Goal: Transaction & Acquisition: Book appointment/travel/reservation

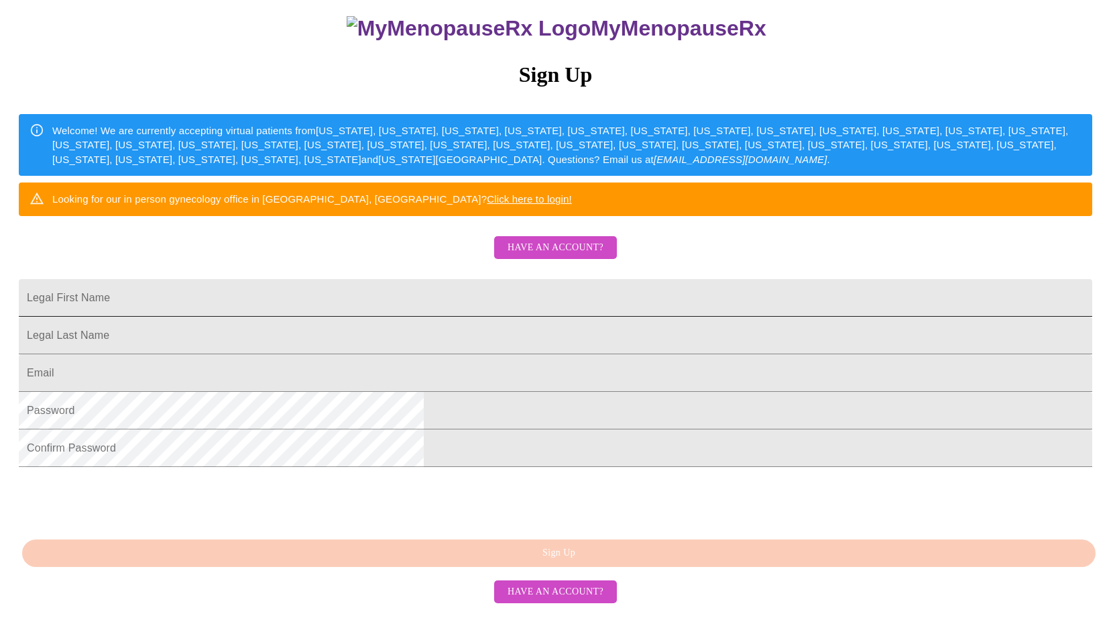
scroll to position [176, 0]
click at [391, 310] on input "Legal First Name" at bounding box center [556, 298] width 1074 height 38
type input "s"
type input "[PERSON_NAME]"
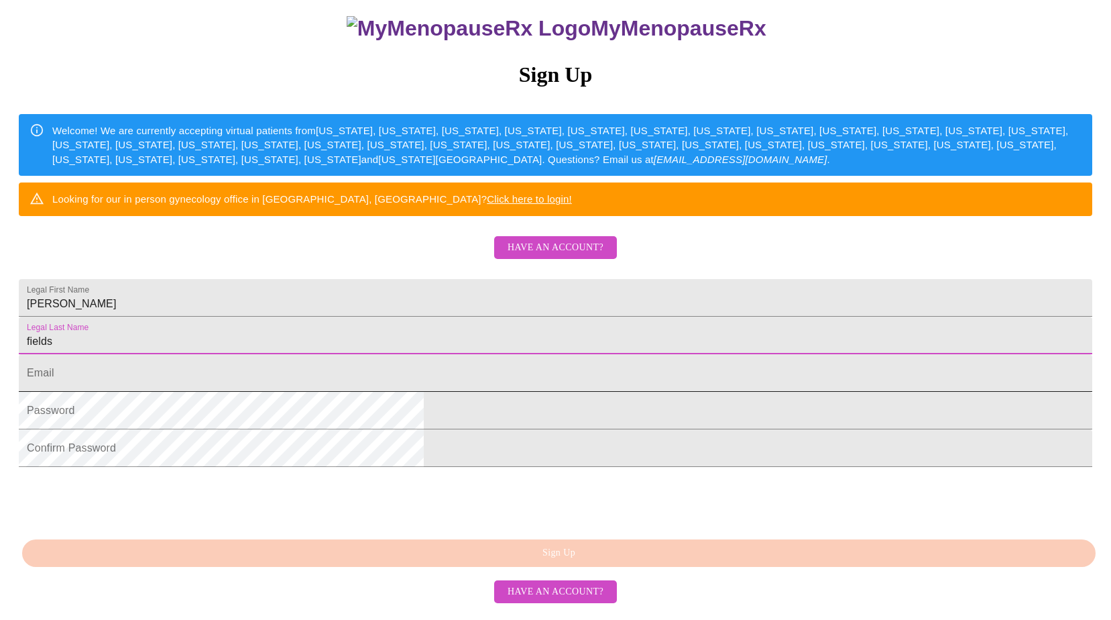
type input "fields"
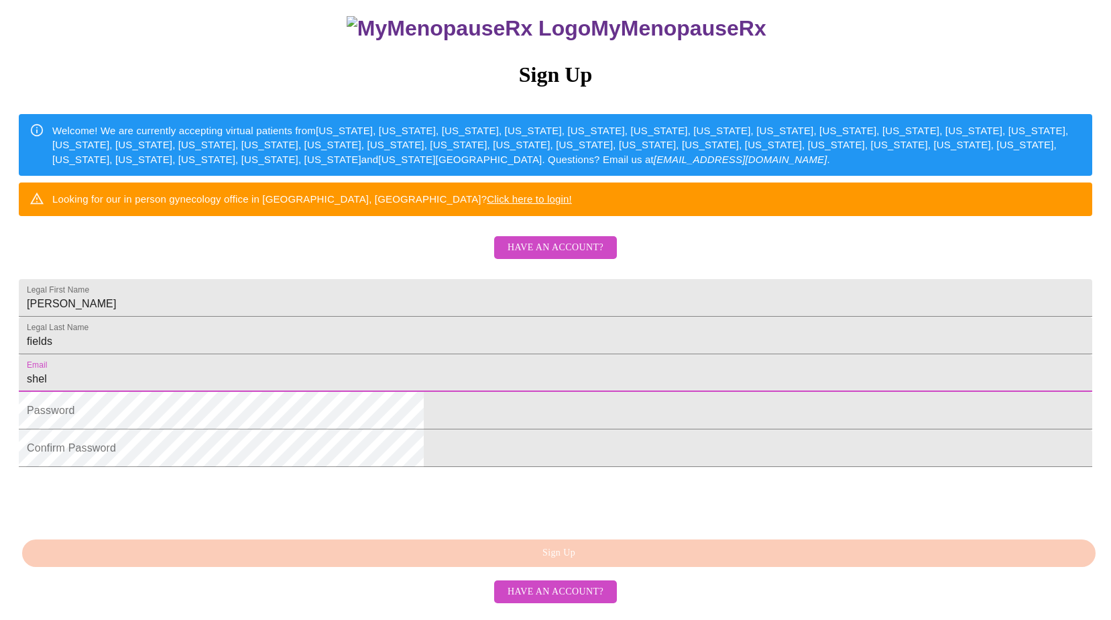
type input "[EMAIL_ADDRESS][DOMAIN_NAME]"
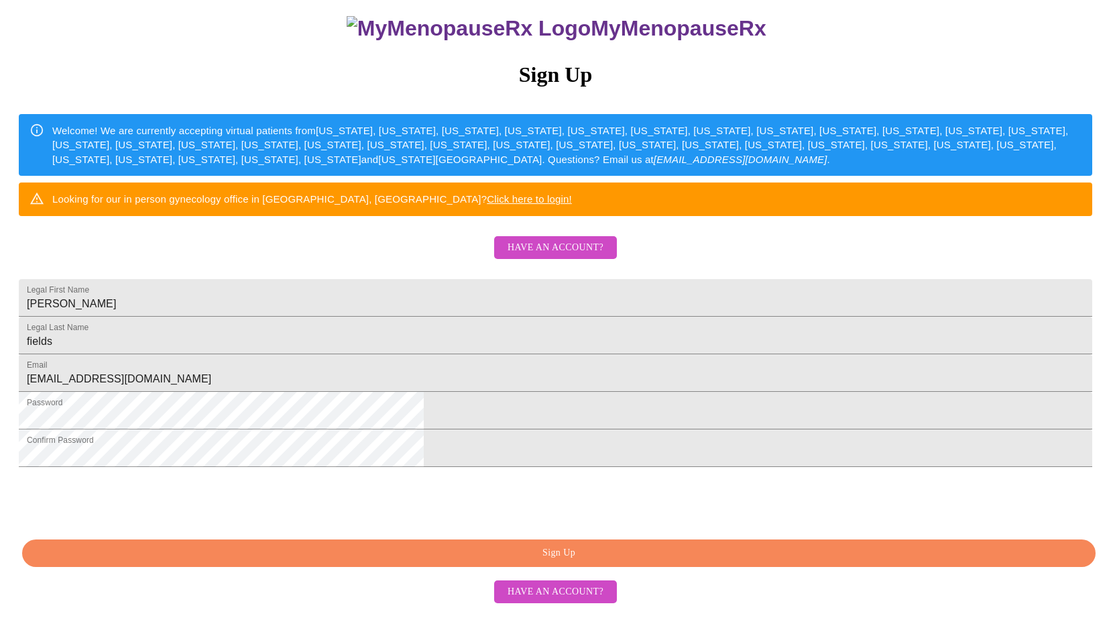
click at [579, 556] on span "Sign Up" at bounding box center [559, 552] width 1043 height 17
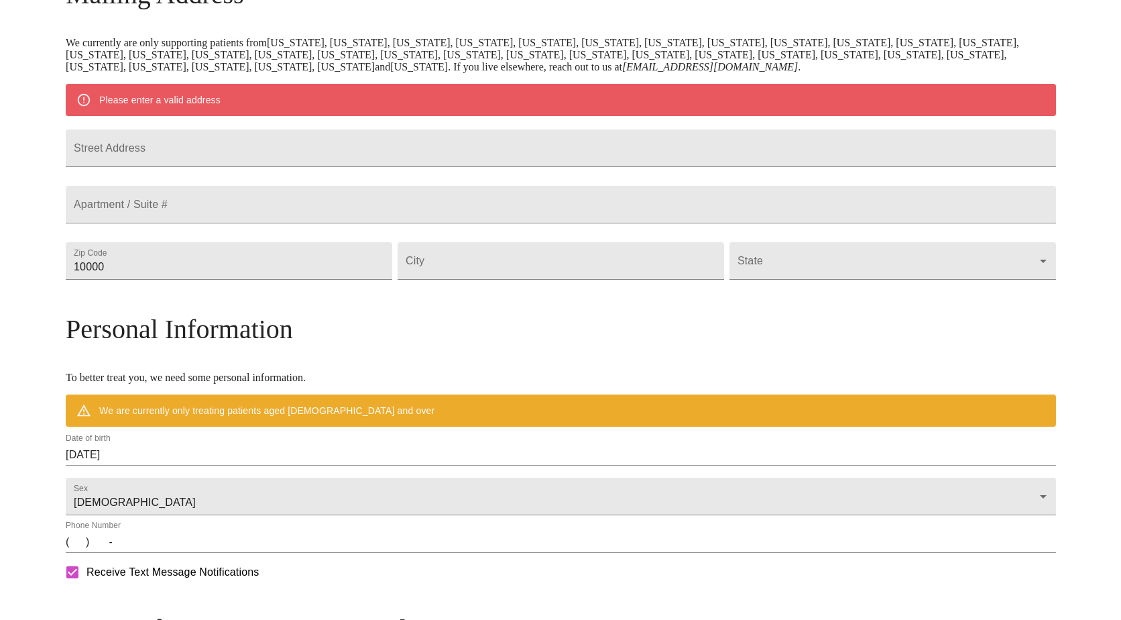
scroll to position [190, 0]
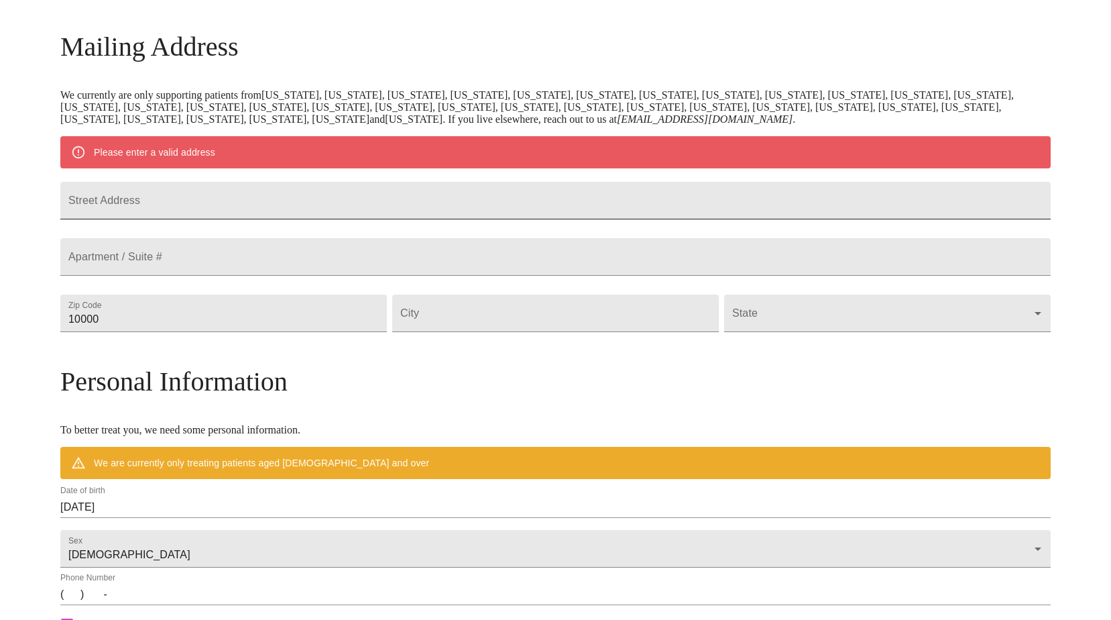
click at [217, 202] on input "Street Address" at bounding box center [555, 201] width 990 height 38
type input "6470 Monroe Blvd"
type input "77619"
type input "Groves"
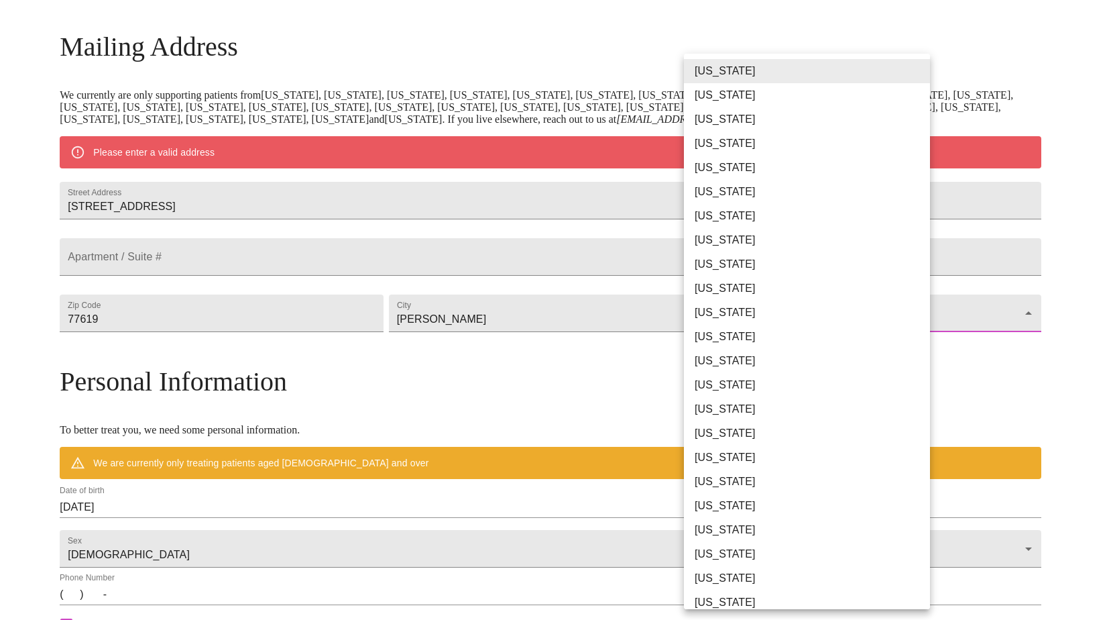
click at [917, 351] on body "MyMenopauseRx Welcome to MyMenopauseRx Since it's your first time here, you'll …" at bounding box center [555, 337] width 1100 height 1045
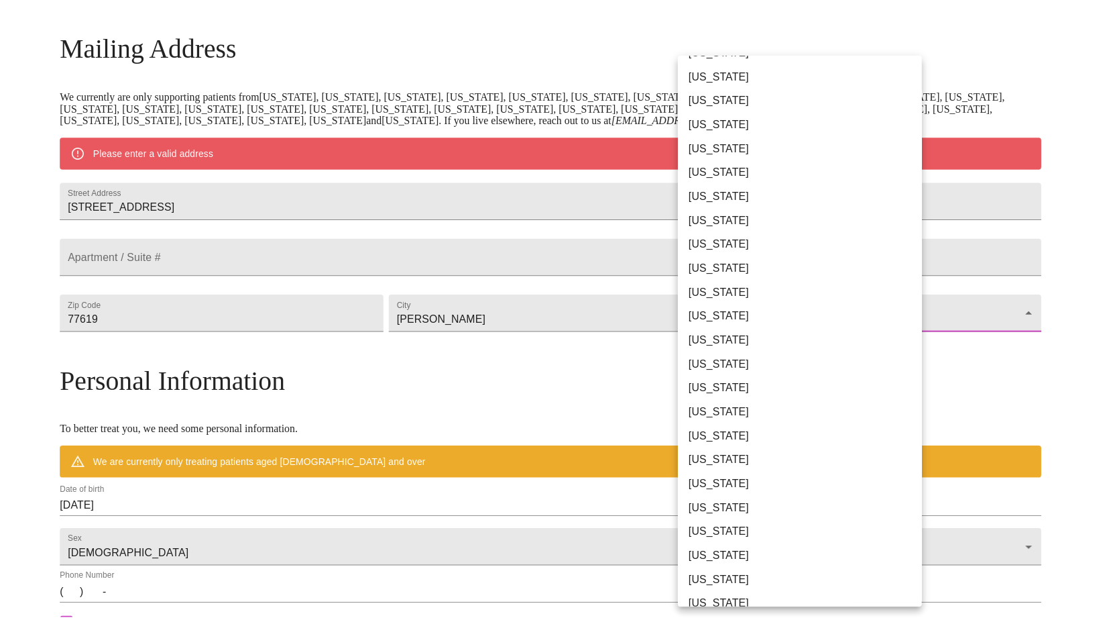
scroll to position [536, 0]
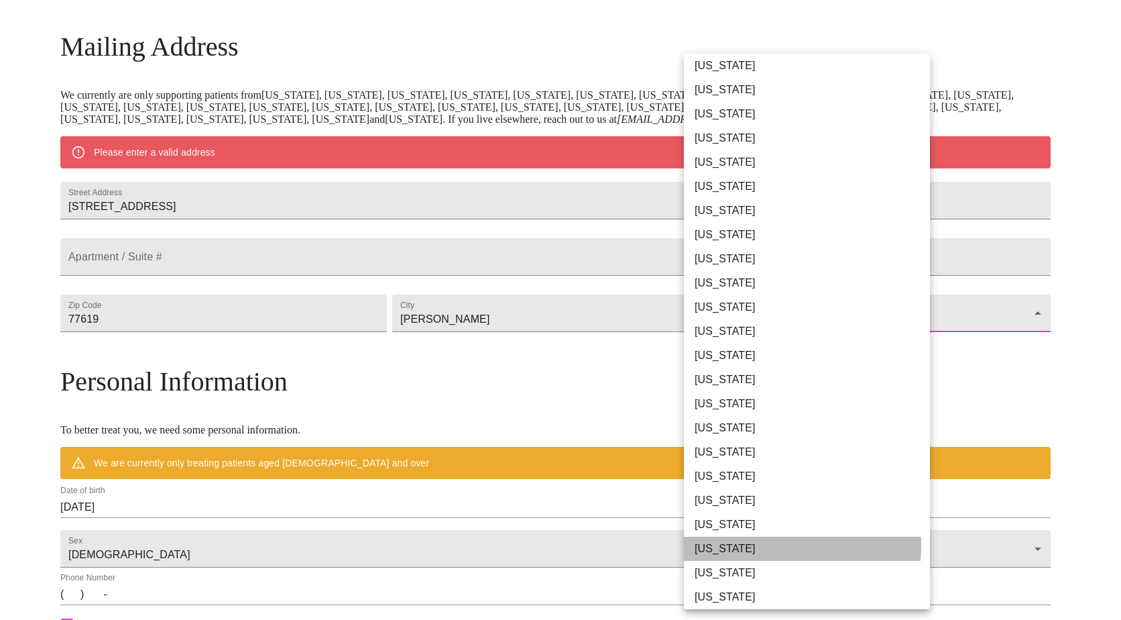
click at [715, 544] on li "Texas" at bounding box center [812, 548] width 256 height 24
type input "Texas"
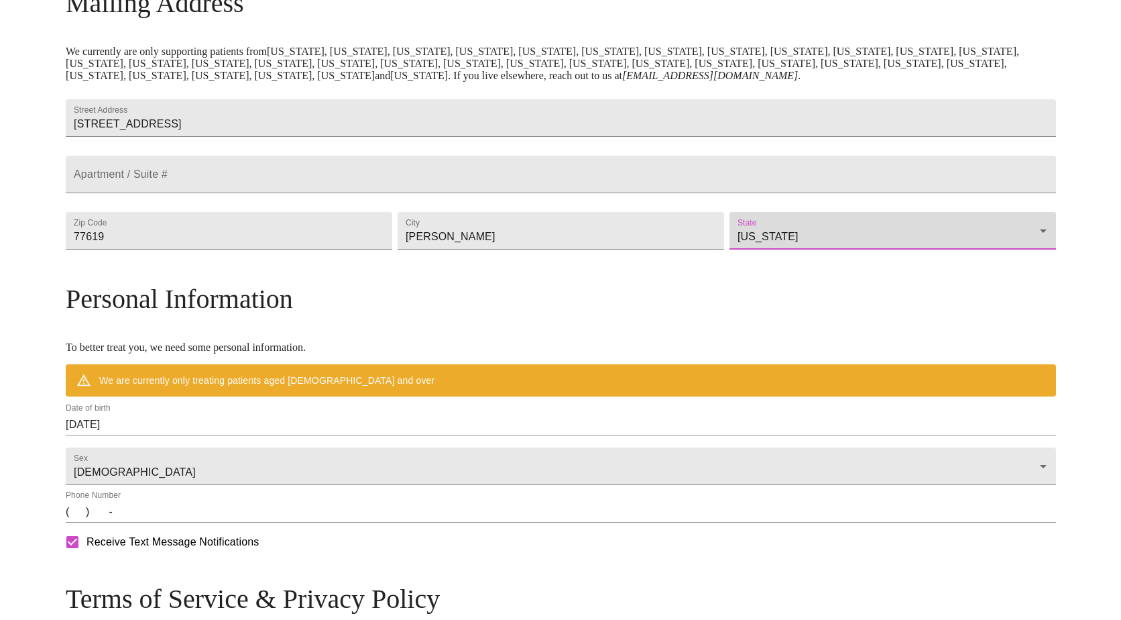
scroll to position [257, 0]
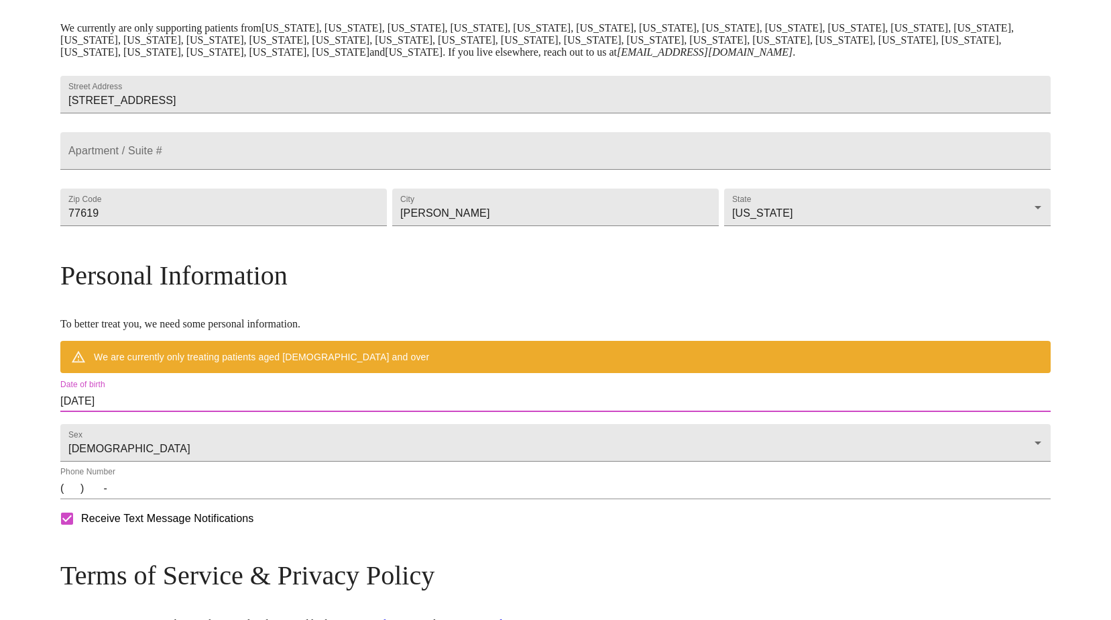
drag, startPoint x: 264, startPoint y: 430, endPoint x: 154, endPoint y: 428, distance: 110.0
click at [154, 428] on div "MyMenopauseRx Welcome to MyMenopauseRx Since it's your first time here, you'll …" at bounding box center [555, 251] width 990 height 1006
drag, startPoint x: 154, startPoint y: 428, endPoint x: 204, endPoint y: 426, distance: 49.7
click at [204, 412] on input "09/25/2025" at bounding box center [555, 400] width 990 height 21
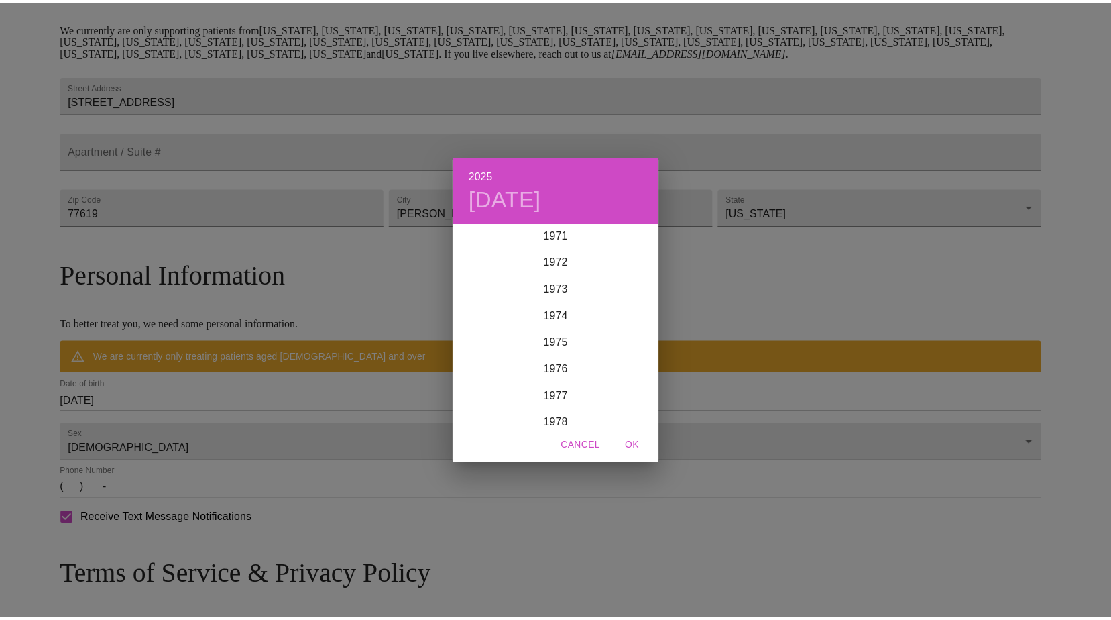
scroll to position [1958, 0]
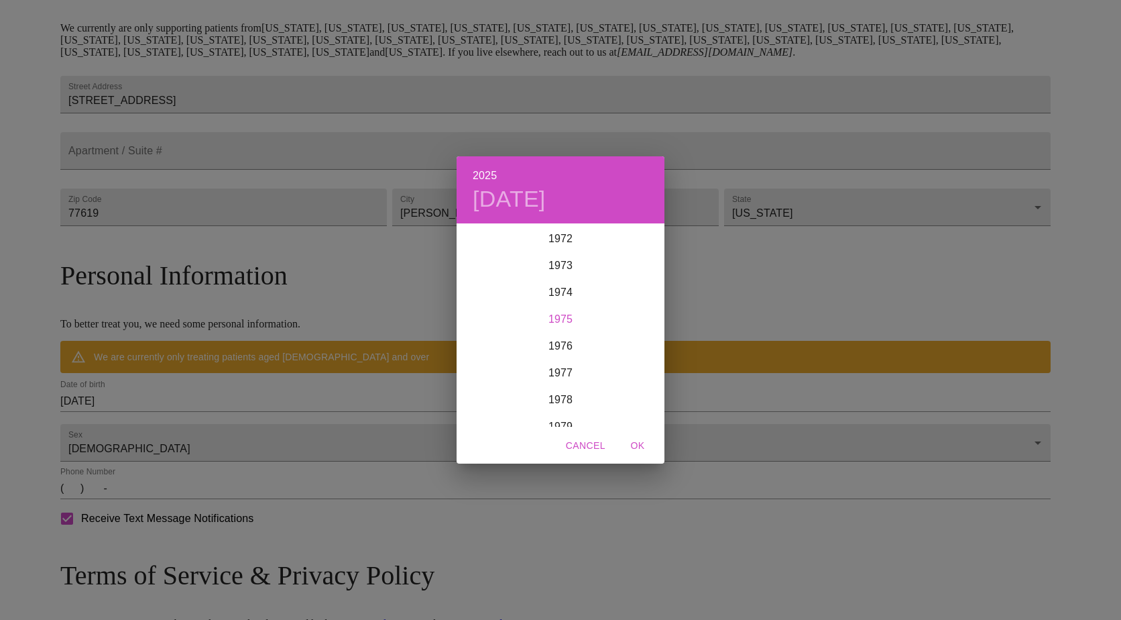
click at [560, 316] on div "1975" at bounding box center [561, 319] width 208 height 27
click at [492, 341] on div "Jul" at bounding box center [491, 351] width 69 height 50
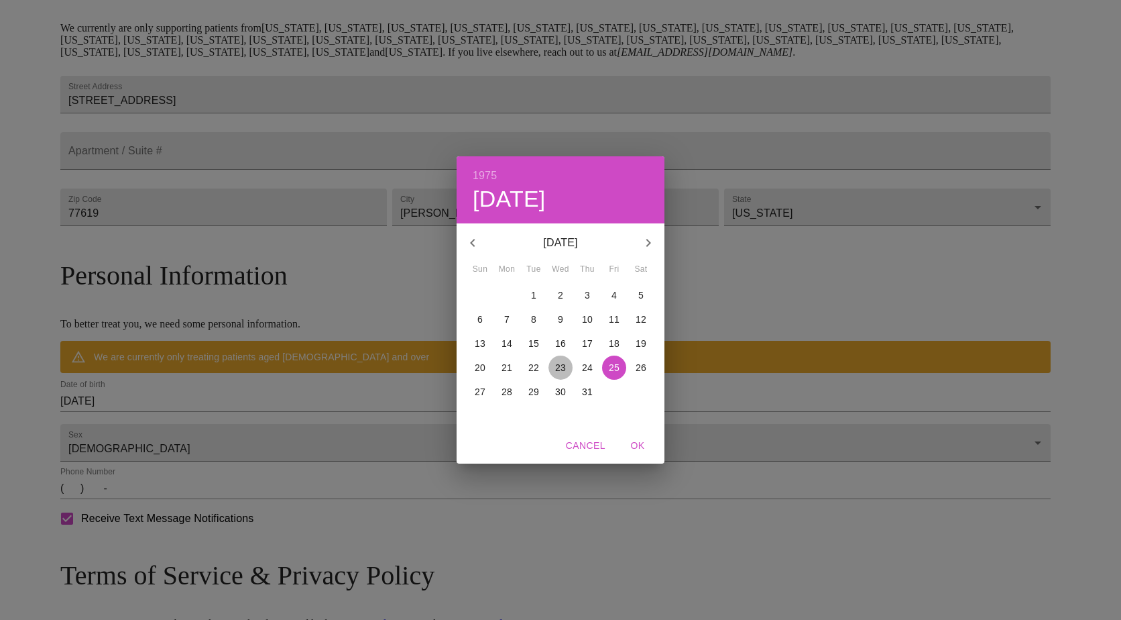
click at [563, 362] on p "23" at bounding box center [560, 367] width 11 height 13
click at [638, 442] on span "OK" at bounding box center [638, 445] width 32 height 17
type input "07/23/1975"
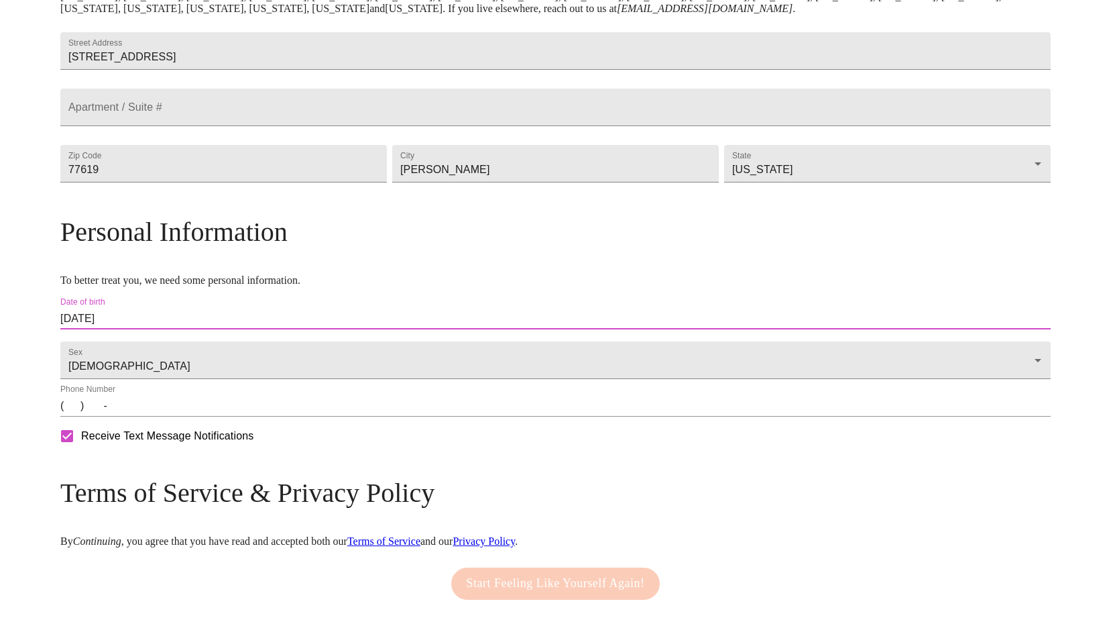
scroll to position [325, 0]
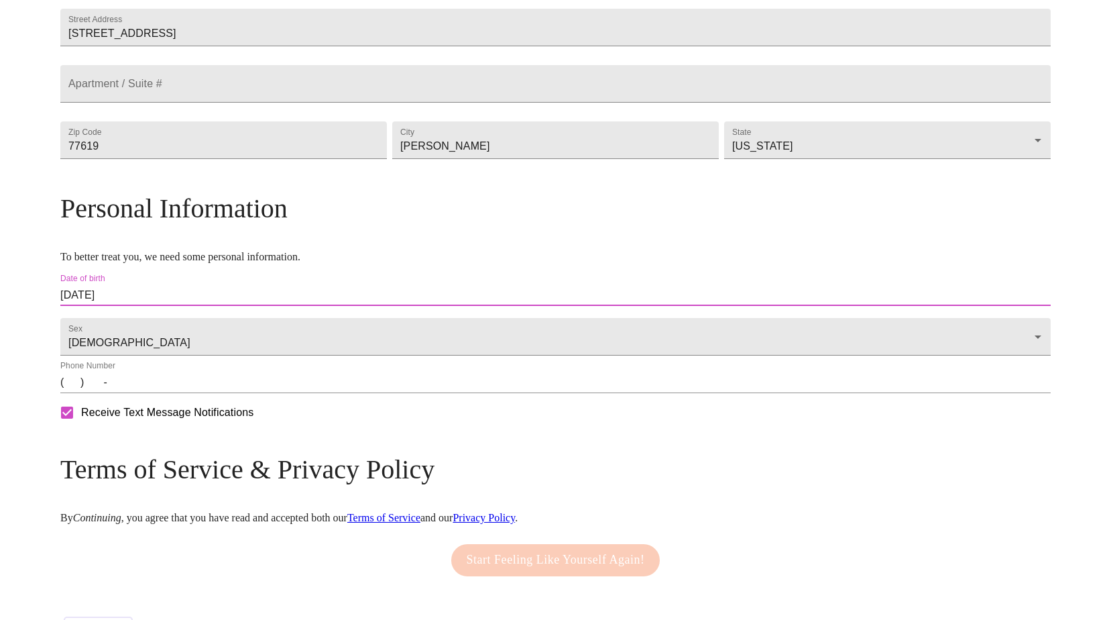
click at [196, 393] on input "(   )    -" at bounding box center [555, 381] width 990 height 21
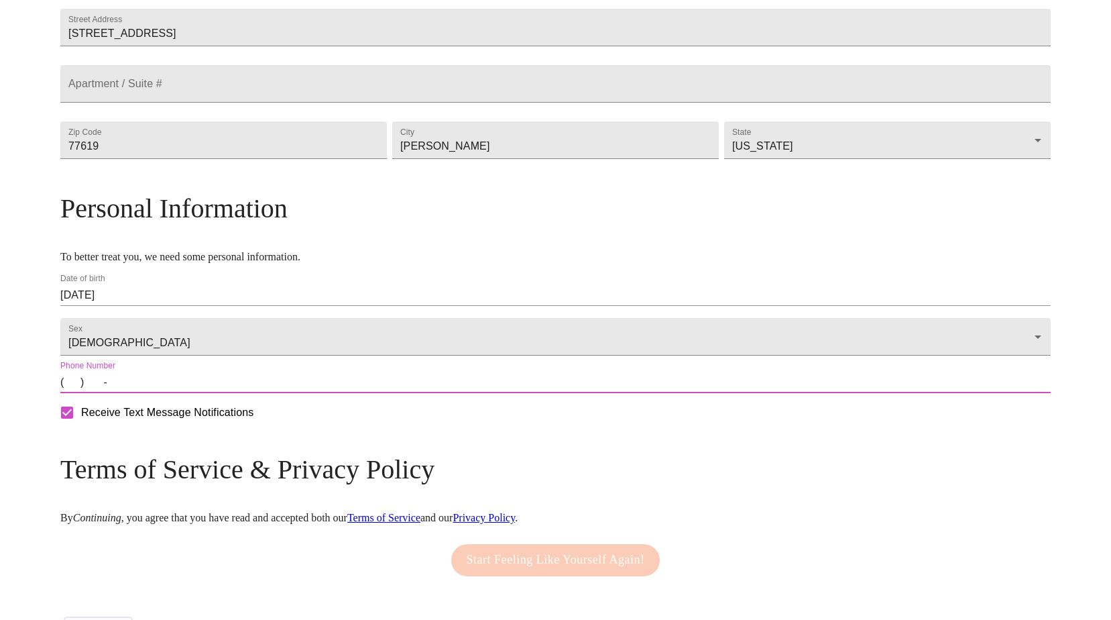
type input "(409) 719-8804"
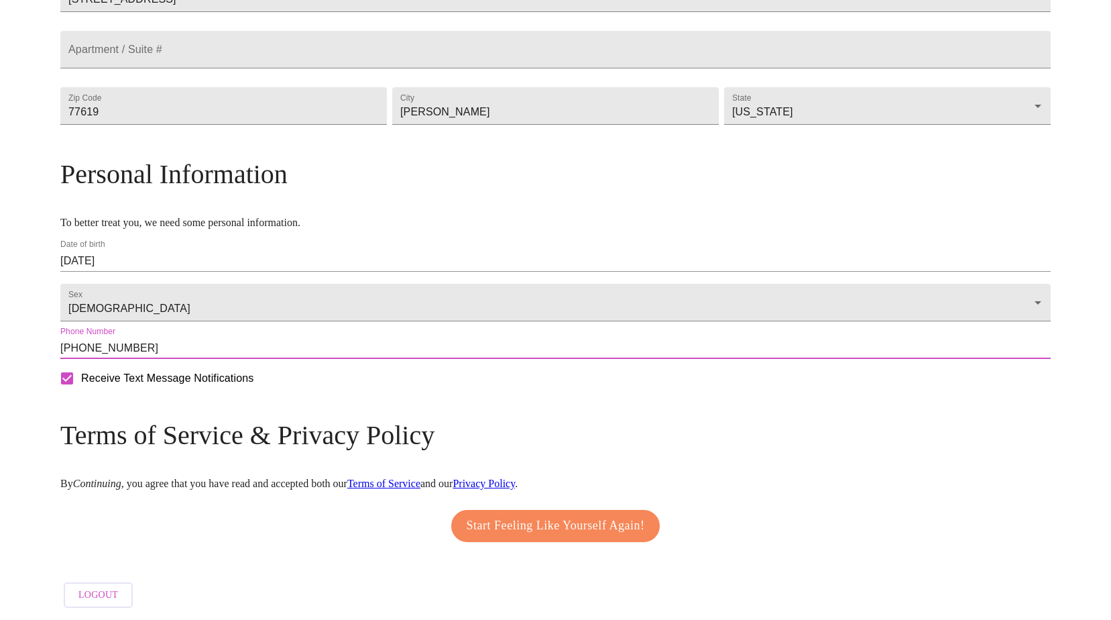
scroll to position [397, 0]
click at [544, 515] on span "Start Feeling Like Yourself Again!" at bounding box center [556, 525] width 178 height 21
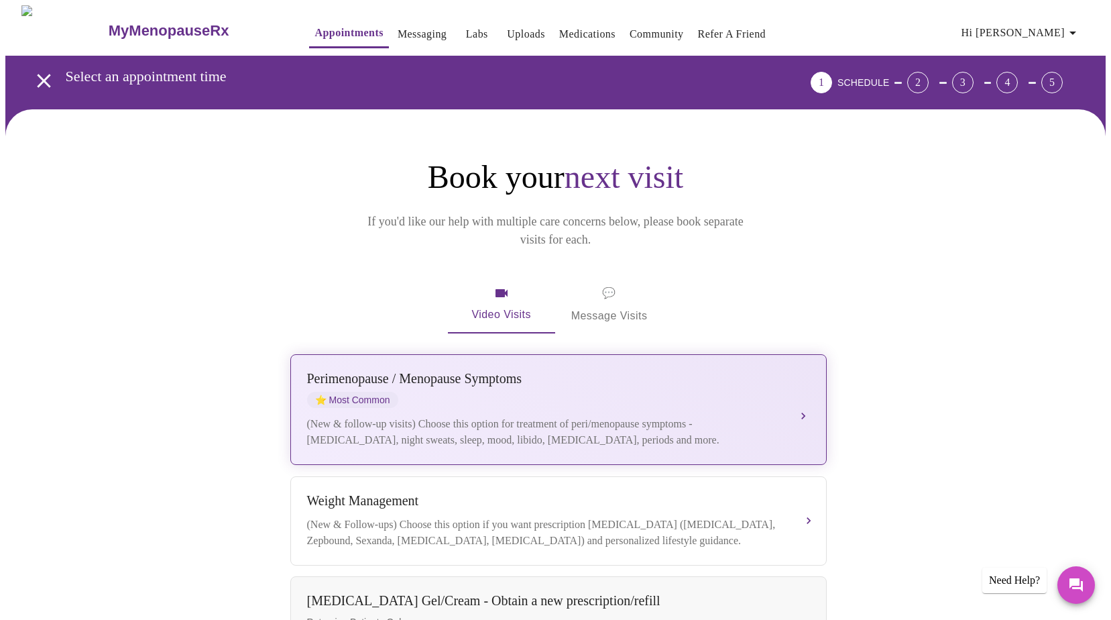
click at [516, 378] on div "Perimenopause / Menopause Symptoms ⭐ Most Common" at bounding box center [545, 389] width 476 height 37
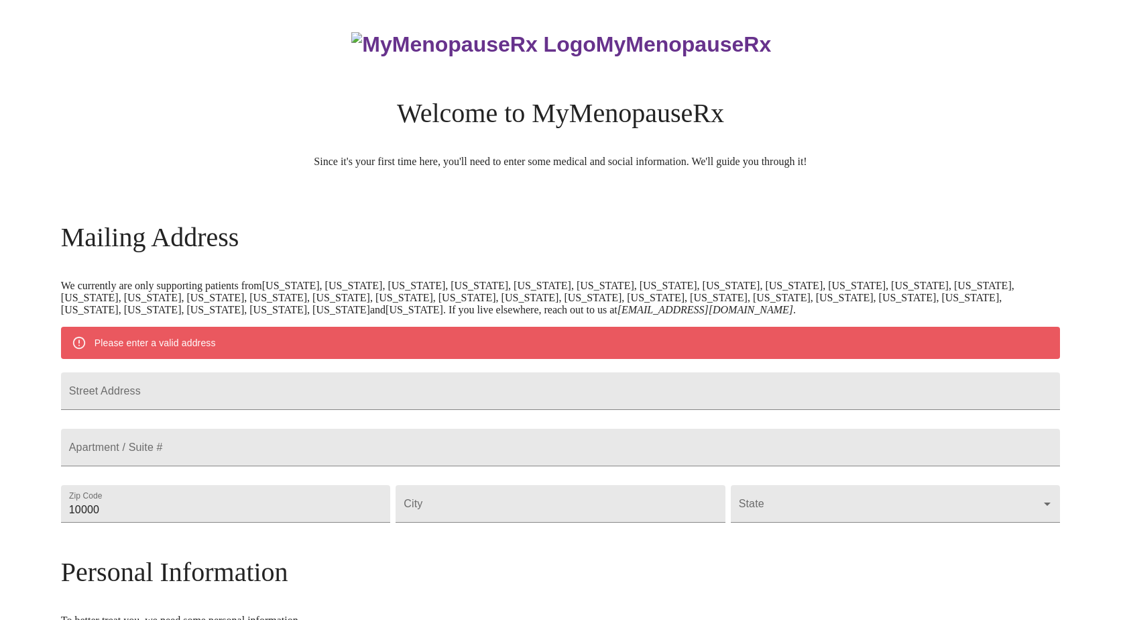
scroll to position [392, 0]
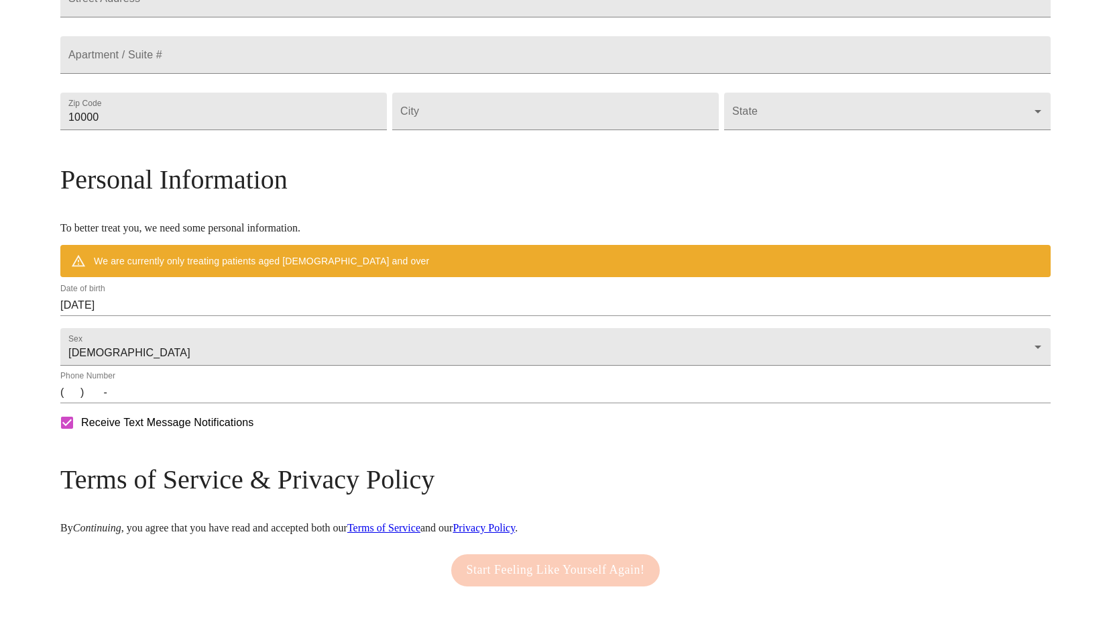
click at [200, 403] on input "(   )    -" at bounding box center [555, 392] width 990 height 21
type input "(409) 719-8804"
click at [217, 316] on input "09/25/2025" at bounding box center [555, 304] width 990 height 21
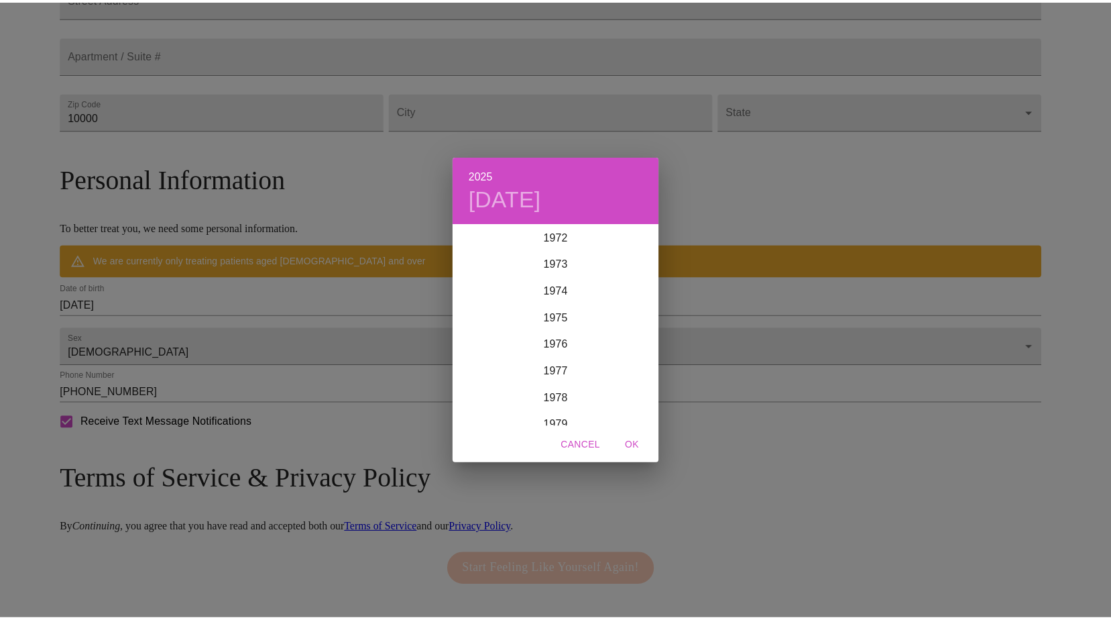
scroll to position [1958, 0]
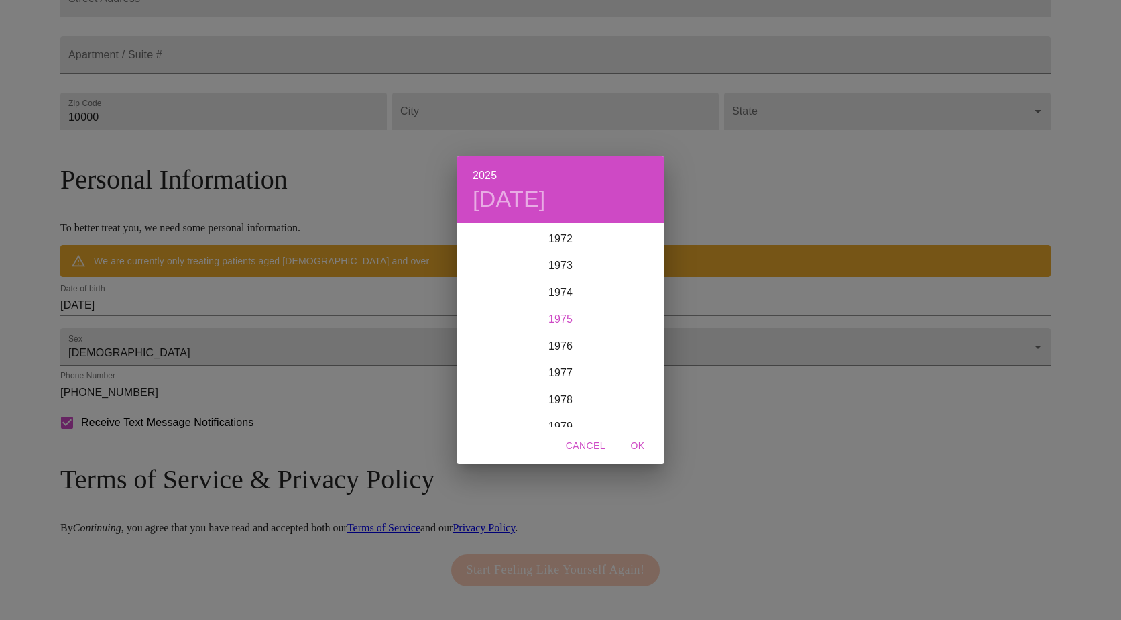
click at [559, 321] on div "1975" at bounding box center [561, 319] width 208 height 27
click at [492, 352] on div "Jul" at bounding box center [491, 351] width 69 height 50
click at [557, 367] on p "23" at bounding box center [560, 367] width 11 height 13
click at [634, 442] on span "OK" at bounding box center [638, 445] width 32 height 17
type input "07/23/1975"
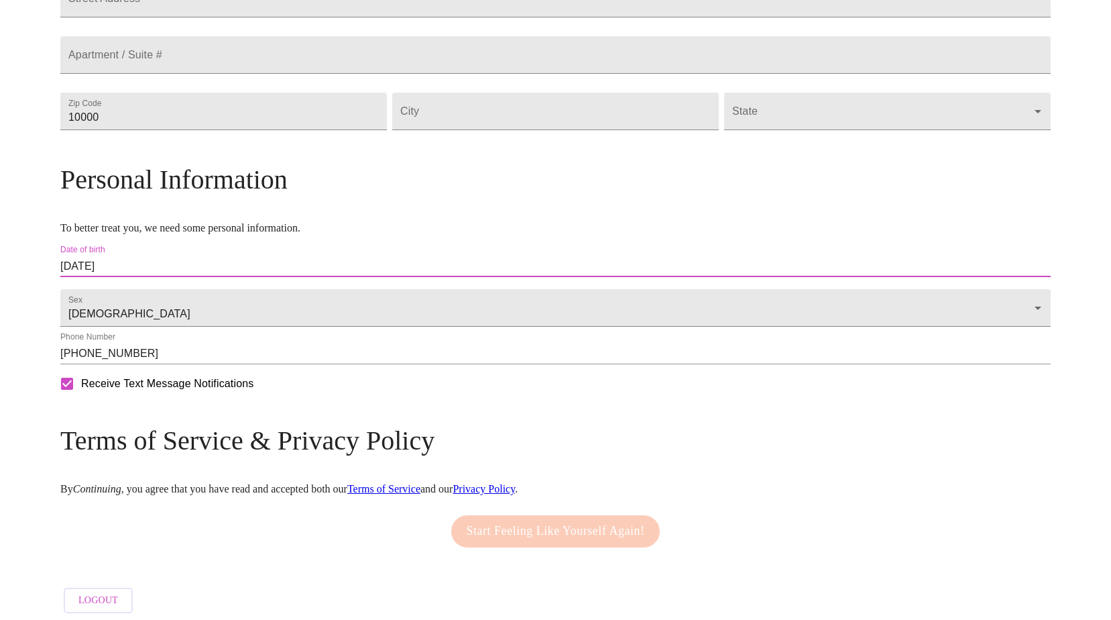
scroll to position [0, 0]
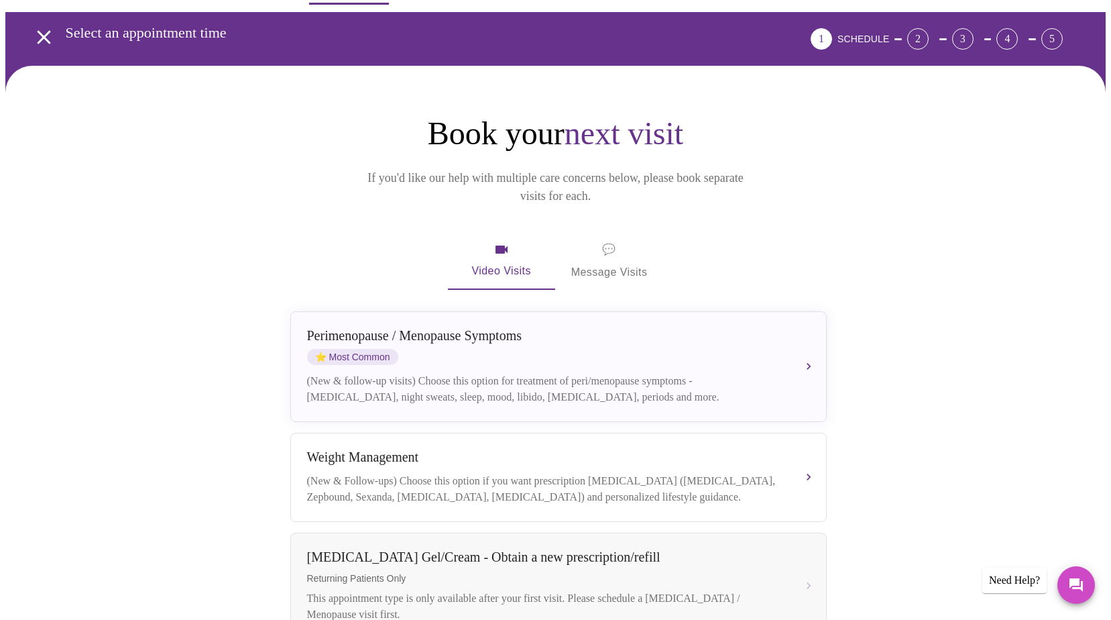
scroll to position [67, 0]
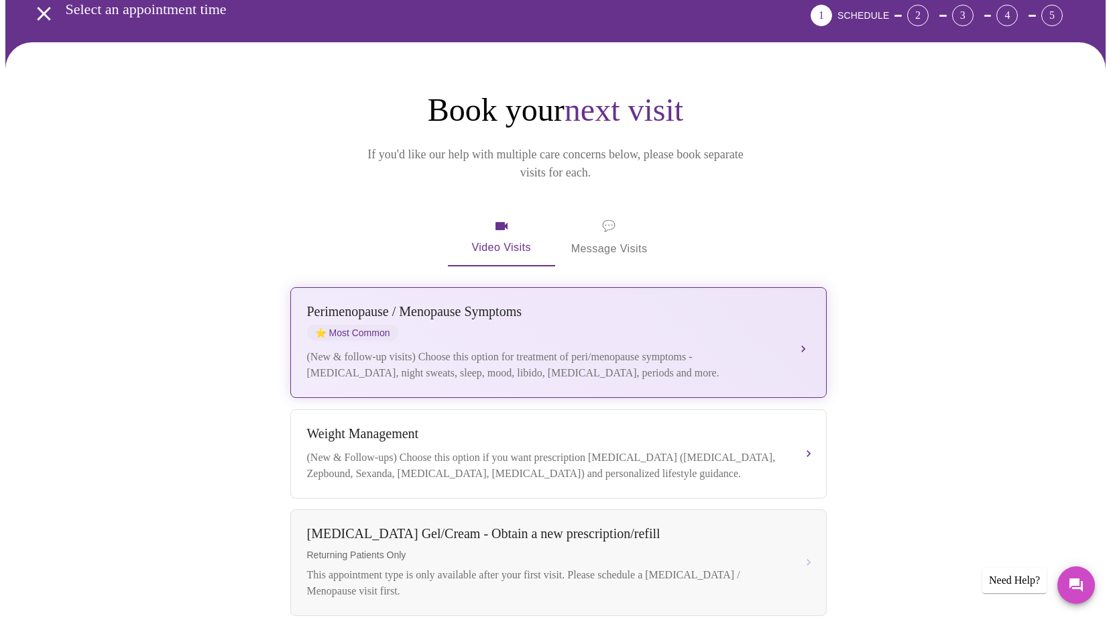
click at [804, 323] on button "Perimenopause / Menopause Symptoms ⭐ Most Common (New & follow-up visits) Choos…" at bounding box center [558, 342] width 536 height 111
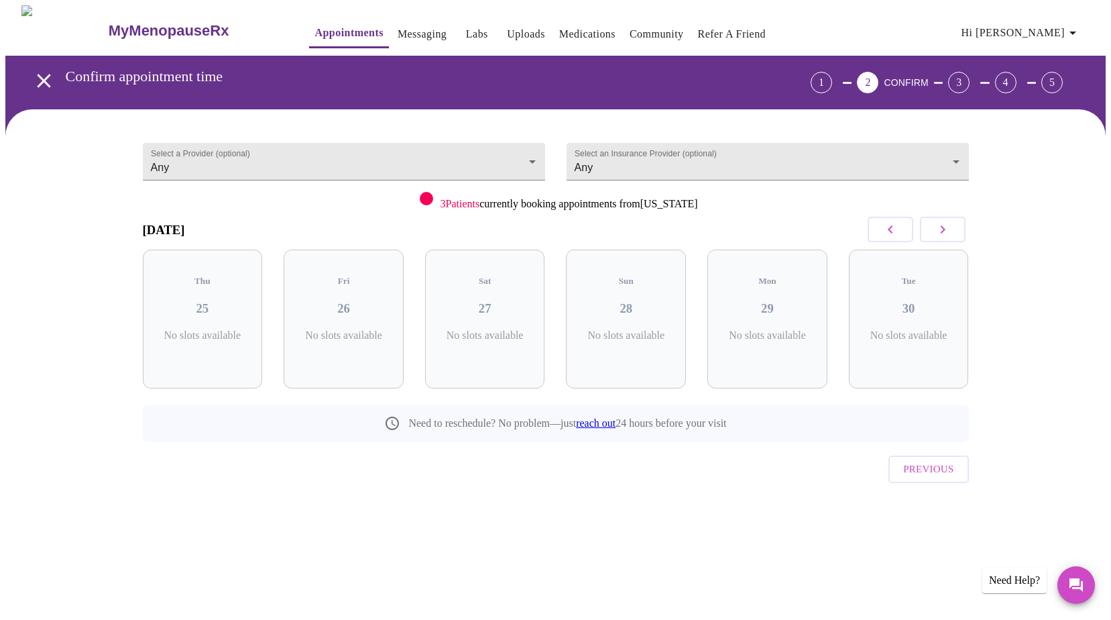
scroll to position [0, 0]
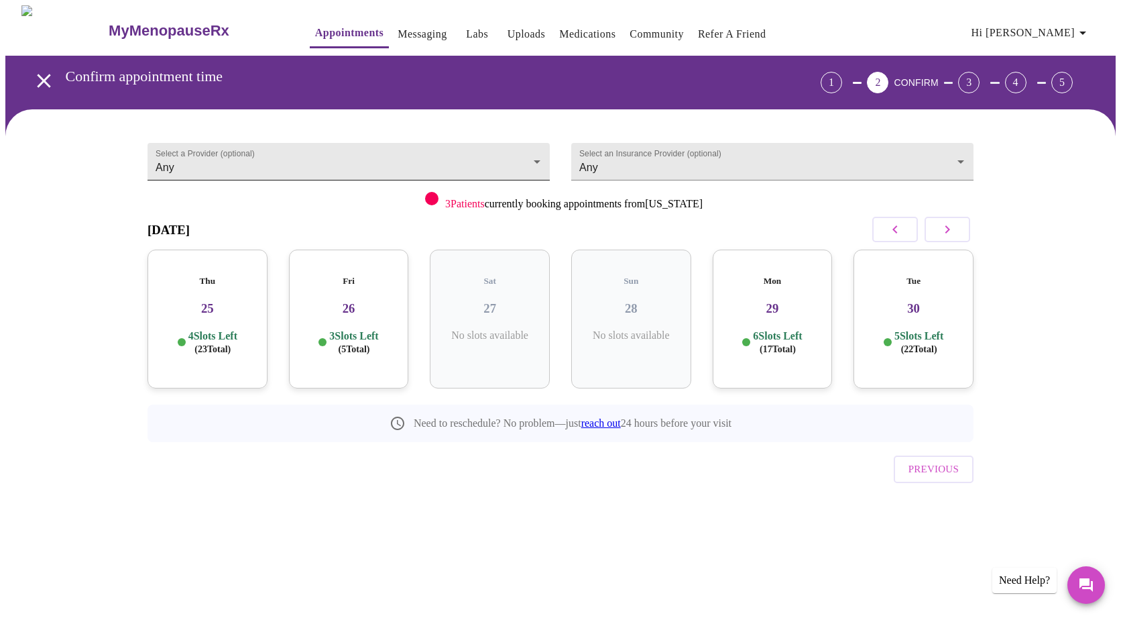
click at [540, 150] on body "MyMenopauseRx Appointments Messaging Labs Uploads Medications Community Refer a…" at bounding box center [560, 277] width 1110 height 544
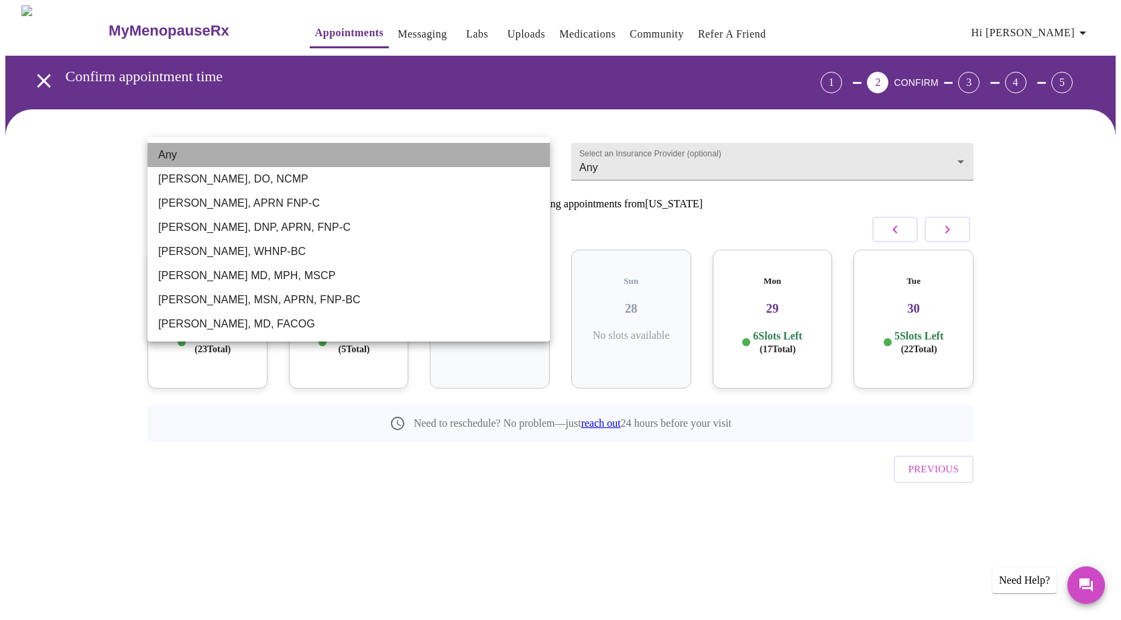
click at [540, 150] on li "Any" at bounding box center [349, 155] width 402 height 24
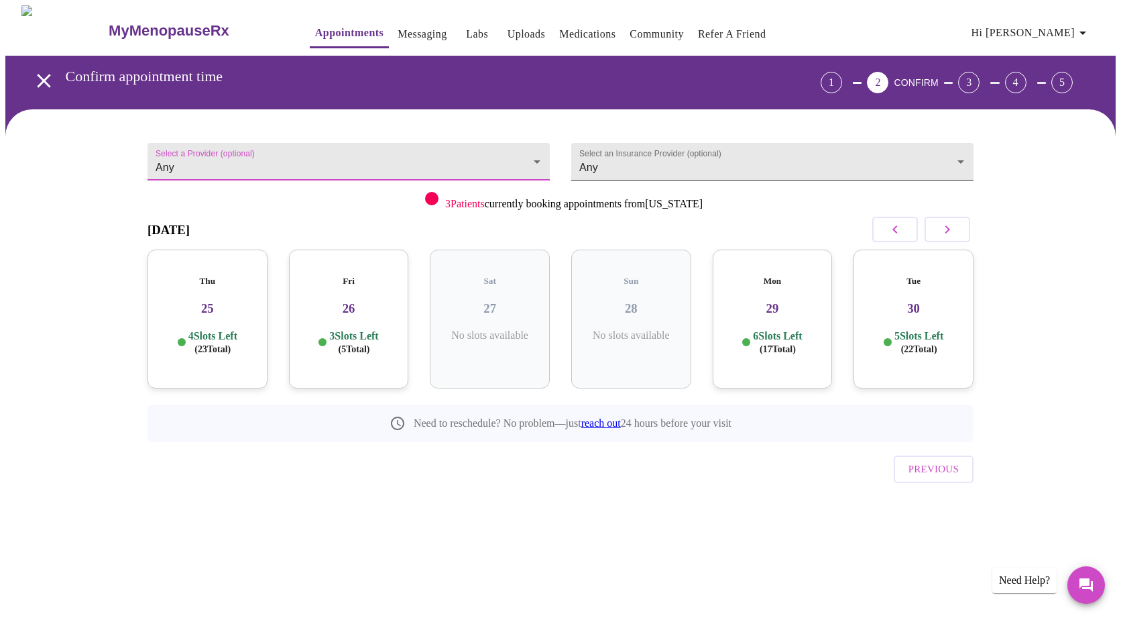
click at [968, 156] on body "MyMenopauseRx Appointments Messaging Labs Uploads Medications Community Refer a…" at bounding box center [560, 277] width 1110 height 544
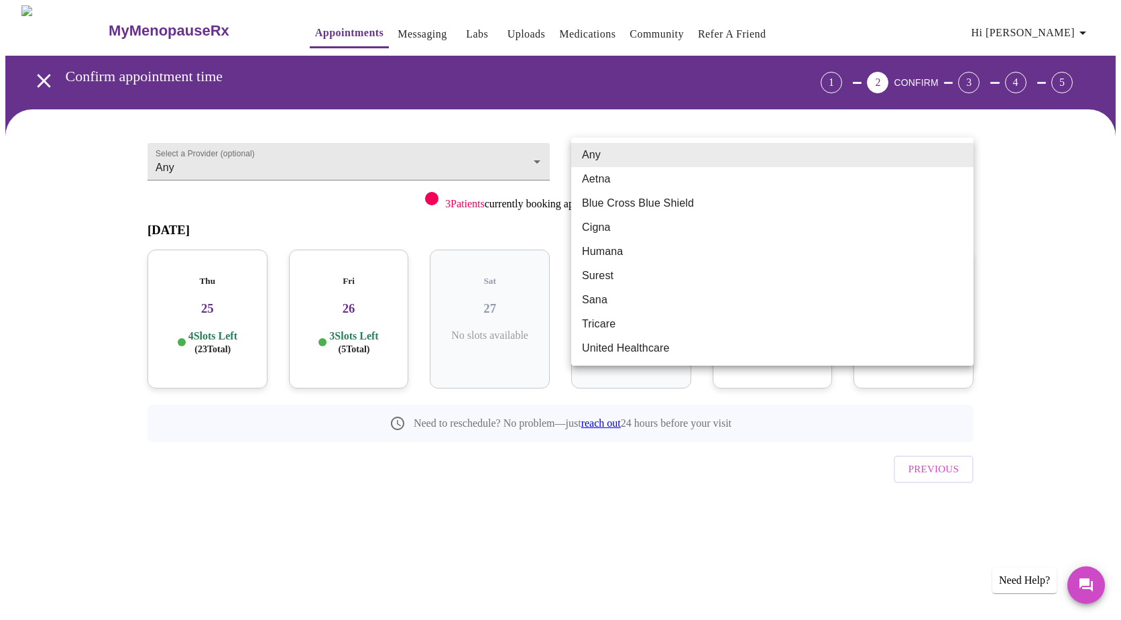
click at [634, 209] on li "Blue Cross Blue Shield" at bounding box center [772, 203] width 402 height 24
type input "Blue Cross Blue Shield"
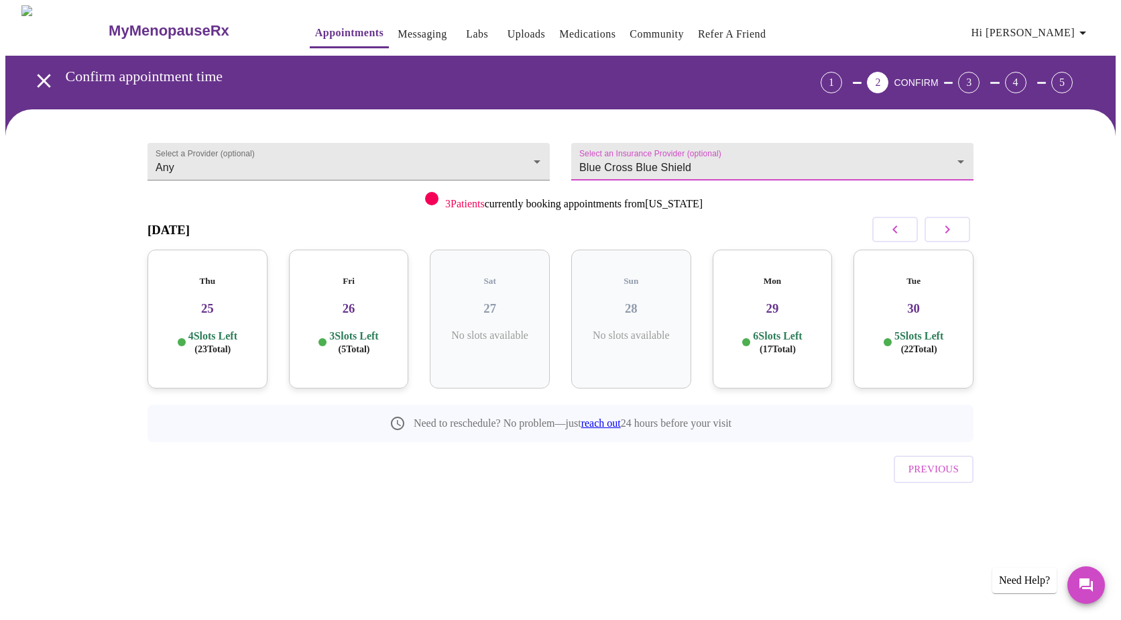
click at [202, 329] on p "4 Slots Left ( 23 Total)" at bounding box center [212, 342] width 49 height 26
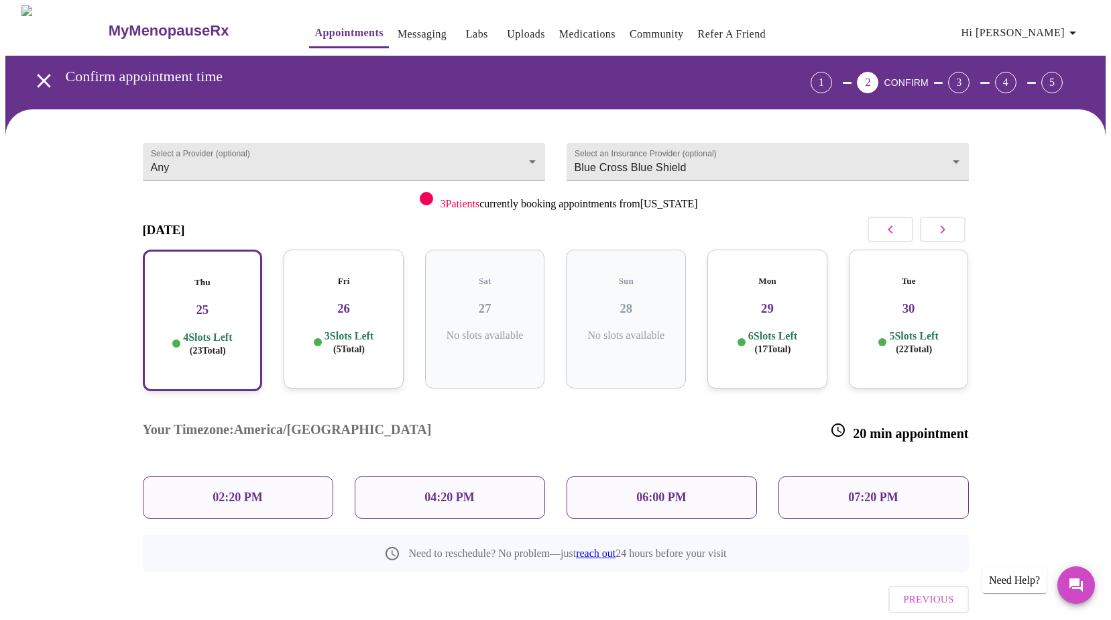
click at [245, 422] on h3 "Your Timezone: America/Chicago" at bounding box center [287, 431] width 289 height 19
click at [1081, 30] on icon "button" at bounding box center [1073, 33] width 16 height 16
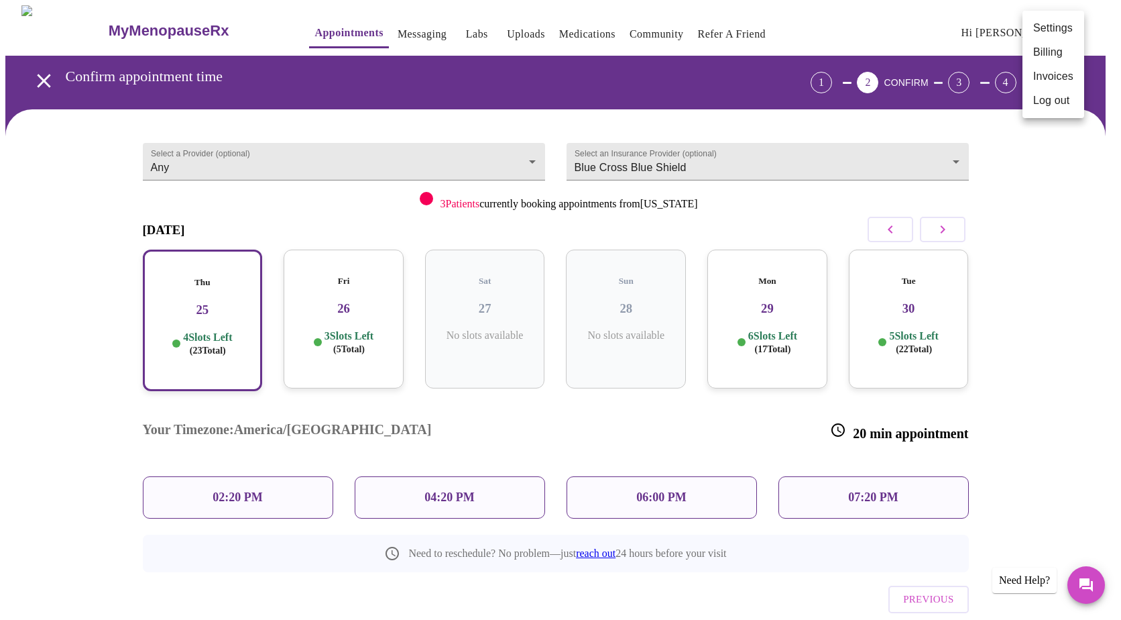
click at [1042, 29] on li "Settings" at bounding box center [1054, 28] width 62 height 24
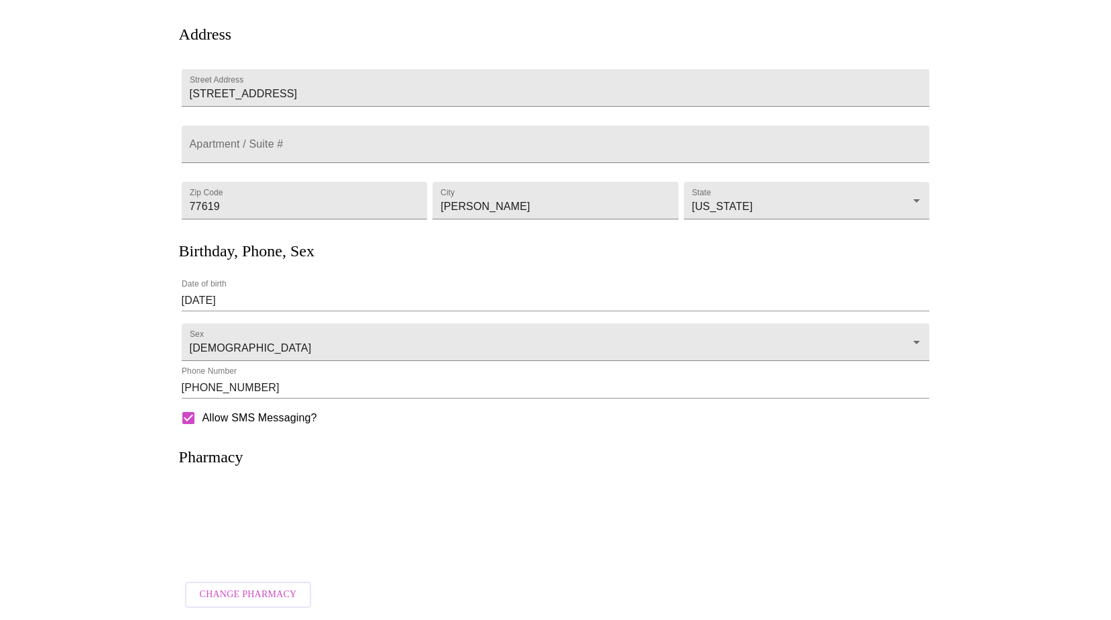
scroll to position [111, 0]
click at [236, 459] on h3 "Pharmacy" at bounding box center [211, 457] width 64 height 18
click at [255, 587] on span "Change Pharmacy" at bounding box center [248, 594] width 97 height 17
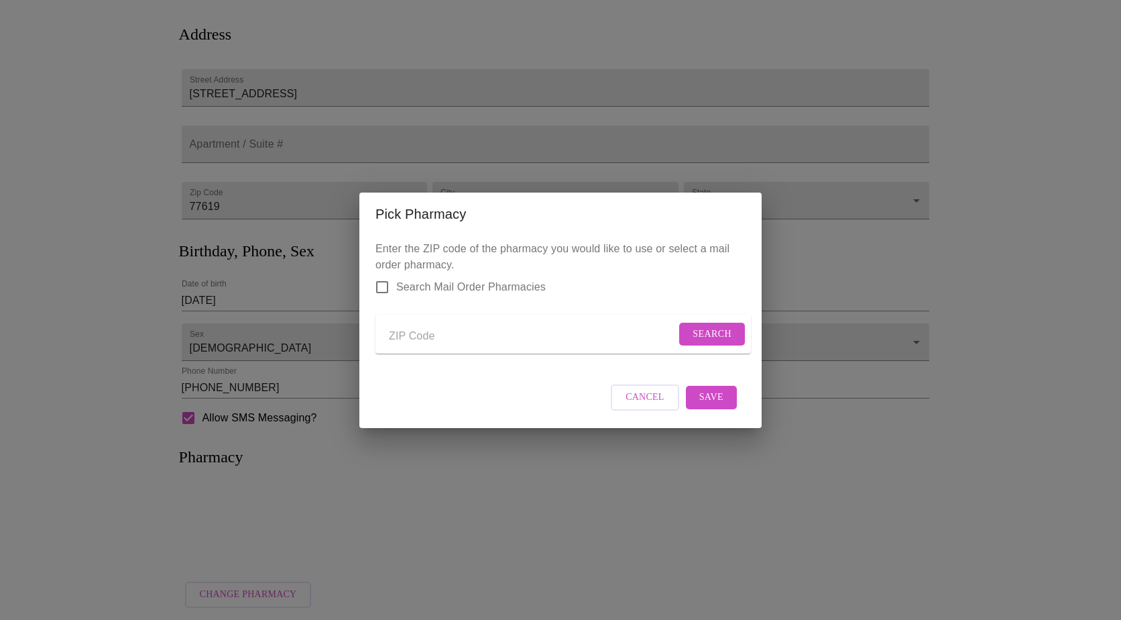
click at [407, 341] on input "Send a message to your care team" at bounding box center [532, 336] width 287 height 21
type input "77619"
click at [693, 326] on span "Search" at bounding box center [712, 334] width 39 height 17
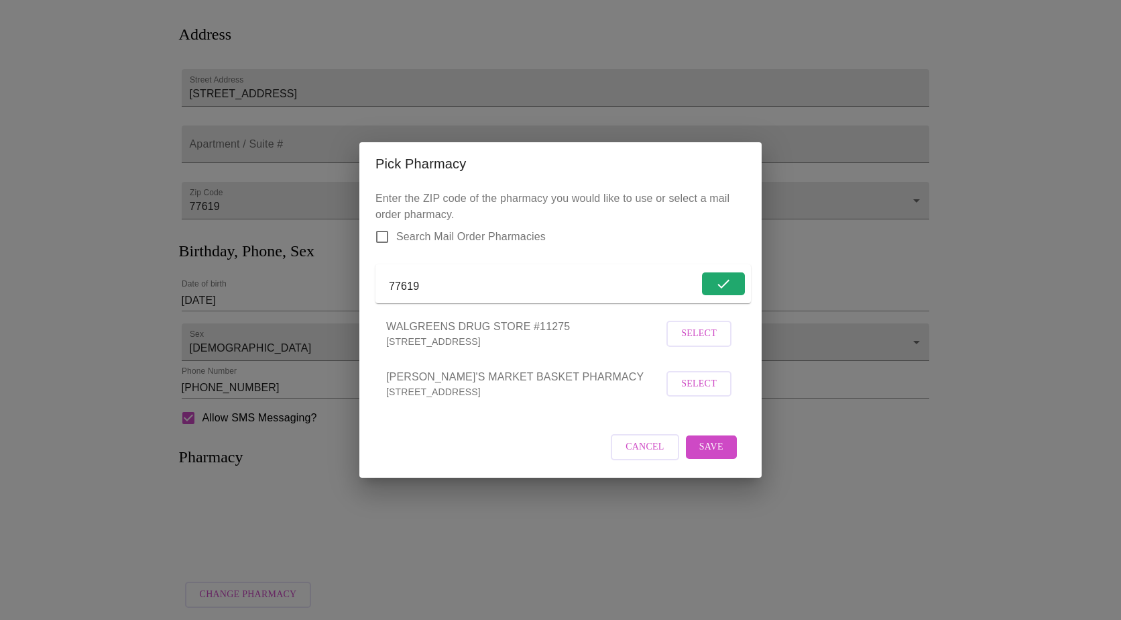
click at [693, 342] on span "Select" at bounding box center [699, 333] width 36 height 17
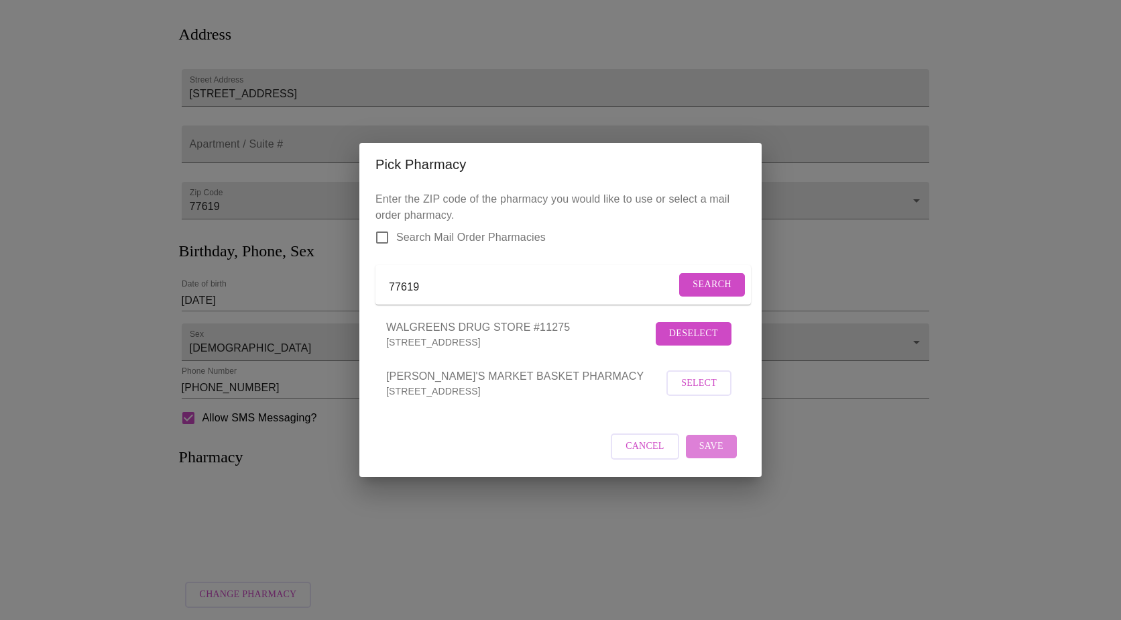
click at [726, 458] on button "Save" at bounding box center [711, 446] width 51 height 23
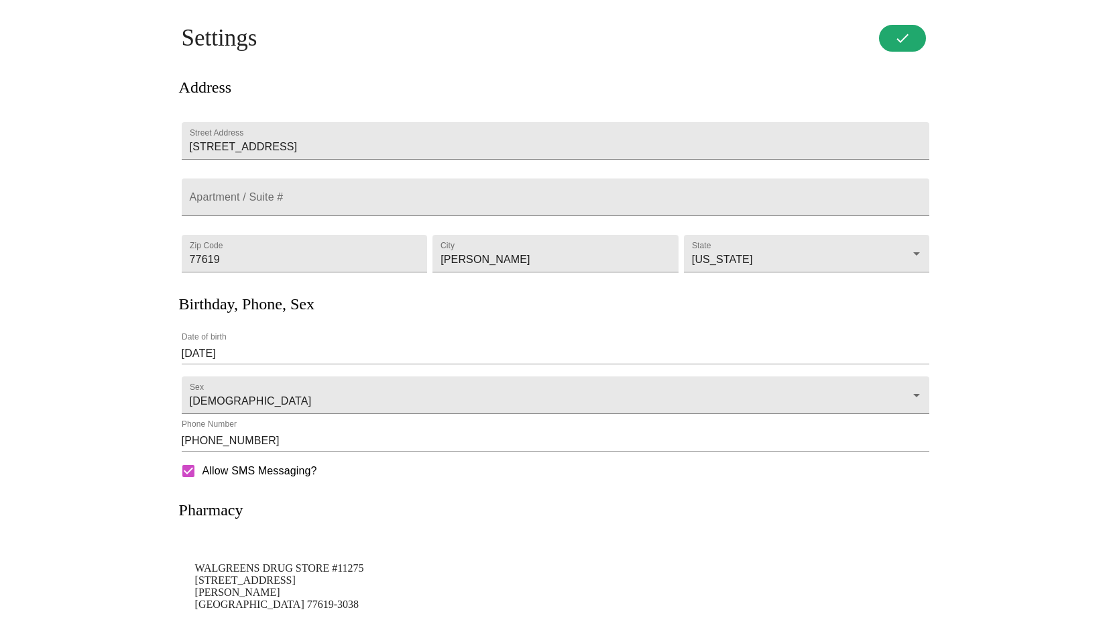
scroll to position [0, 0]
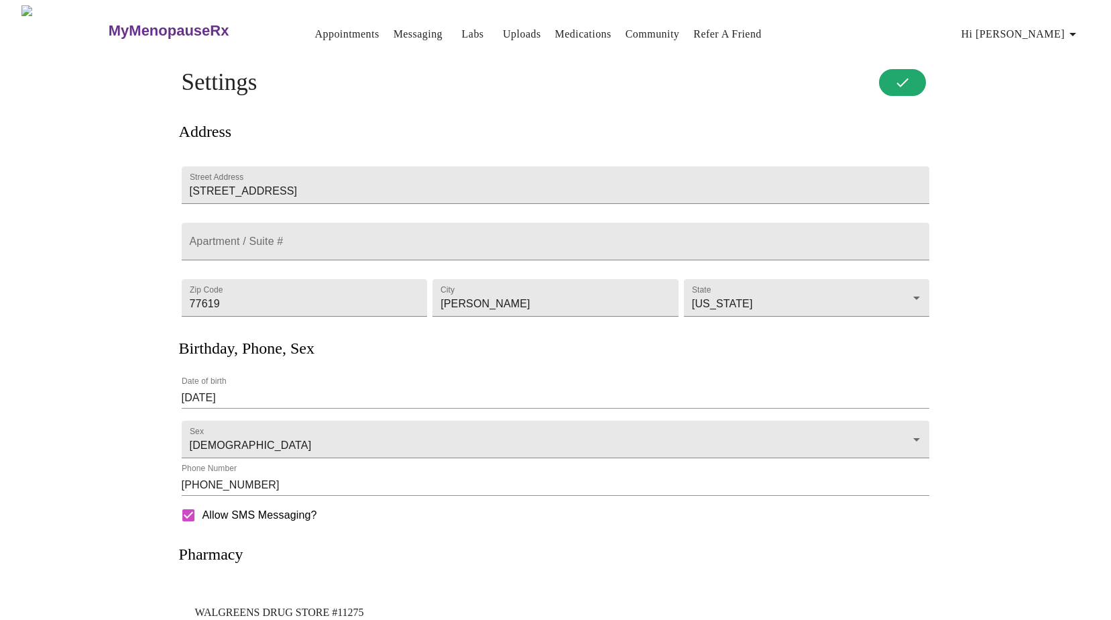
click at [916, 80] on h4 "Settings" at bounding box center [556, 82] width 748 height 27
click at [892, 83] on h4 "Settings" at bounding box center [556, 82] width 748 height 27
click at [314, 30] on link "Appointments" at bounding box center [346, 34] width 64 height 19
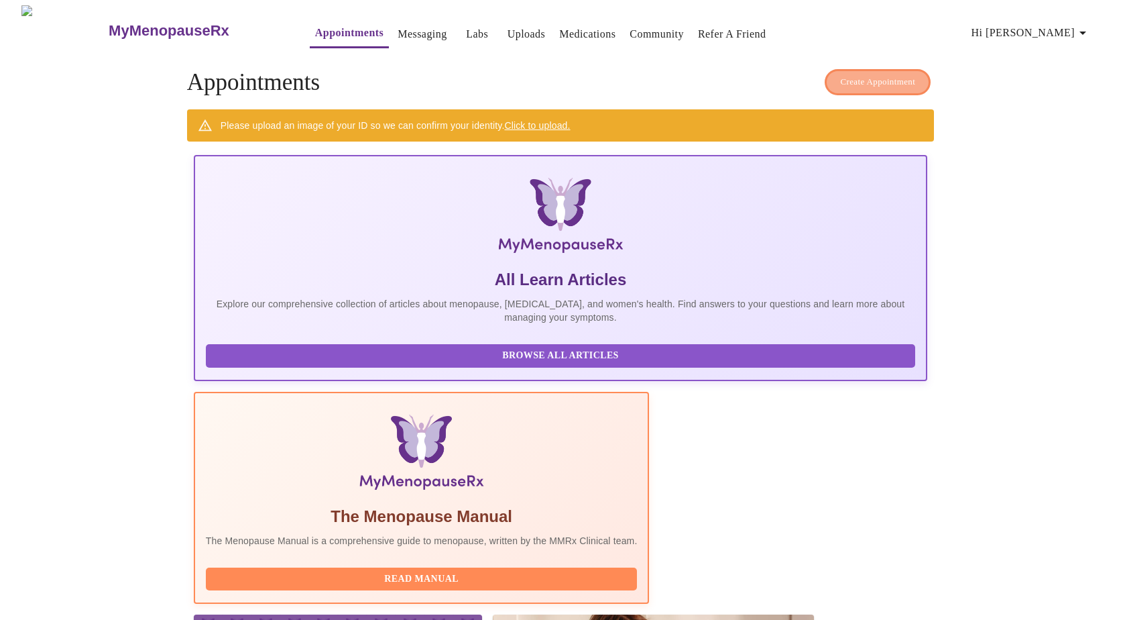
click at [876, 78] on span "Create Appointment" at bounding box center [877, 81] width 75 height 15
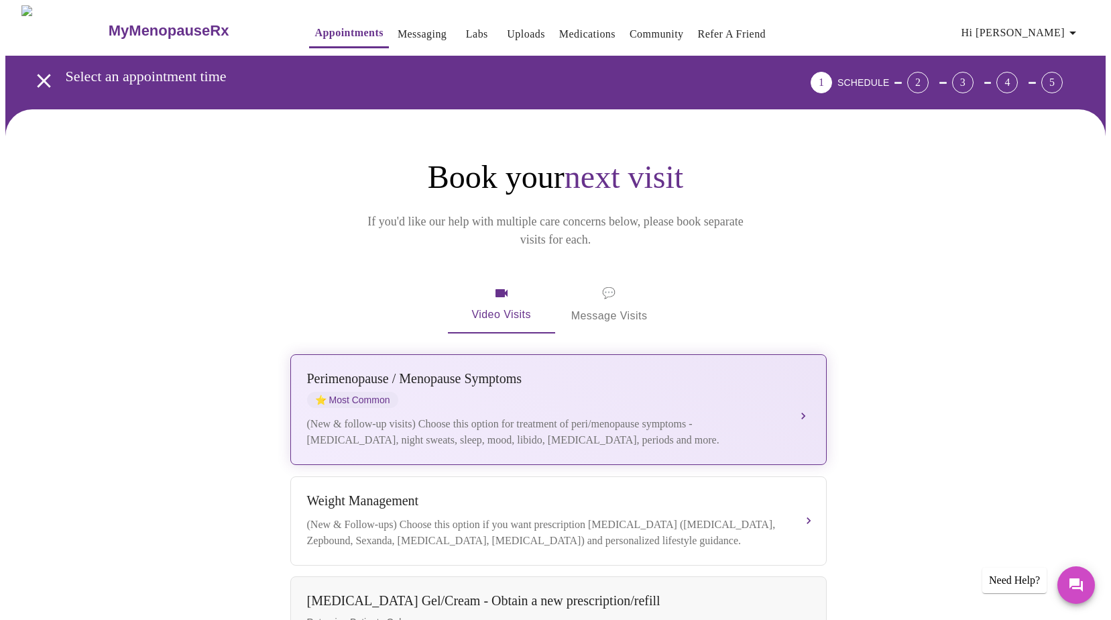
click at [525, 416] on div "(New & follow-up visits) Choose this option for treatment of peri/menopause sym…" at bounding box center [545, 432] width 476 height 32
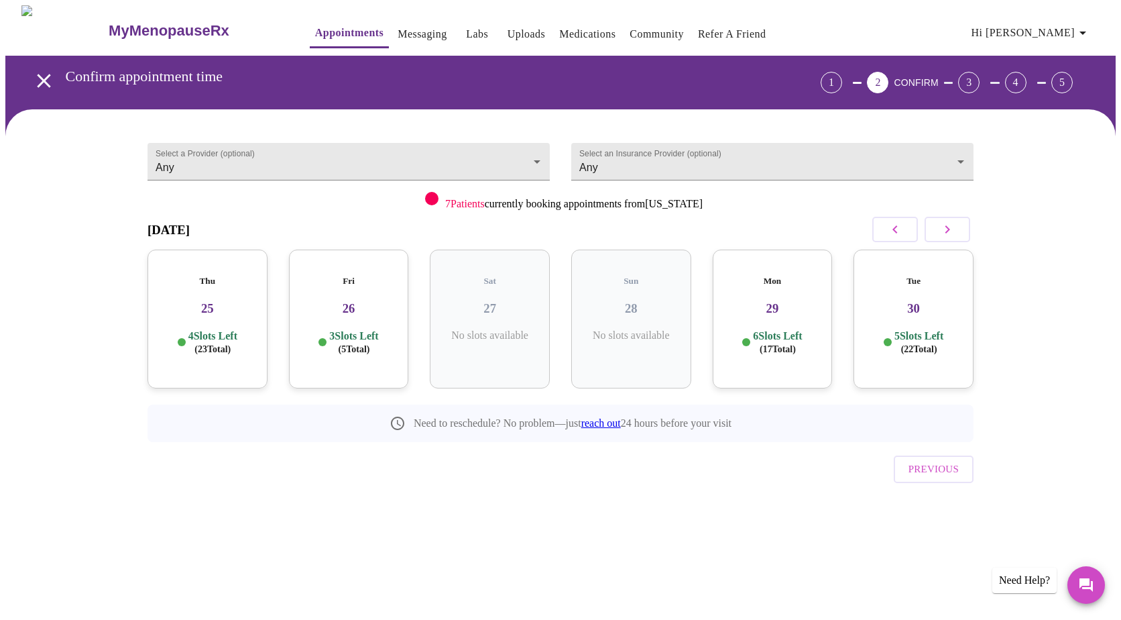
click at [196, 301] on h3 "25" at bounding box center [207, 308] width 99 height 15
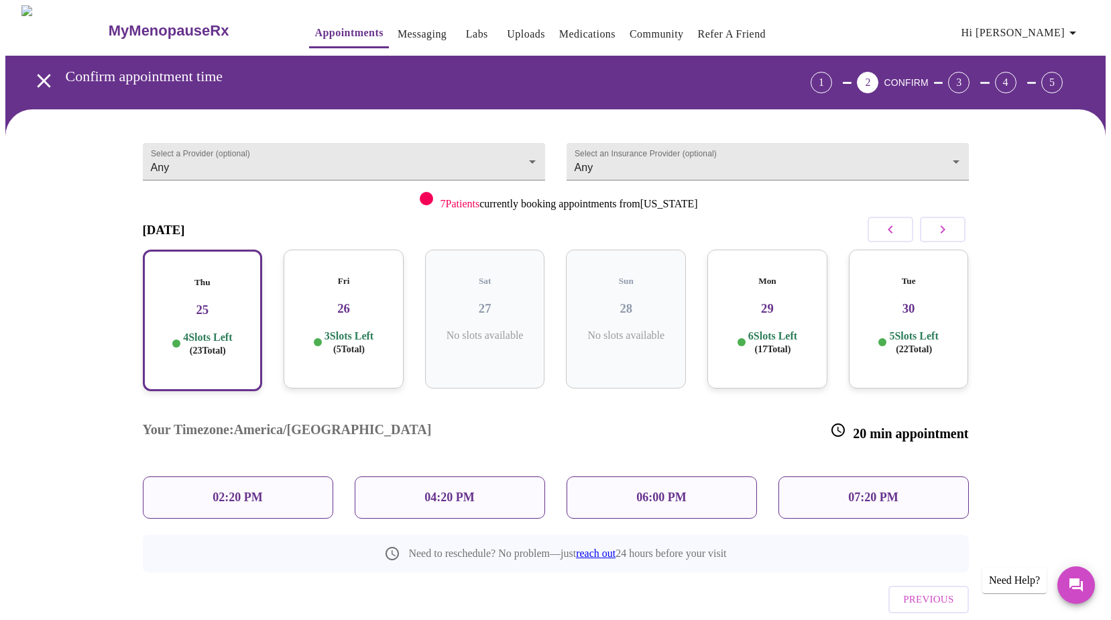
click at [505, 476] on div "04:20 PM" at bounding box center [450, 497] width 190 height 42
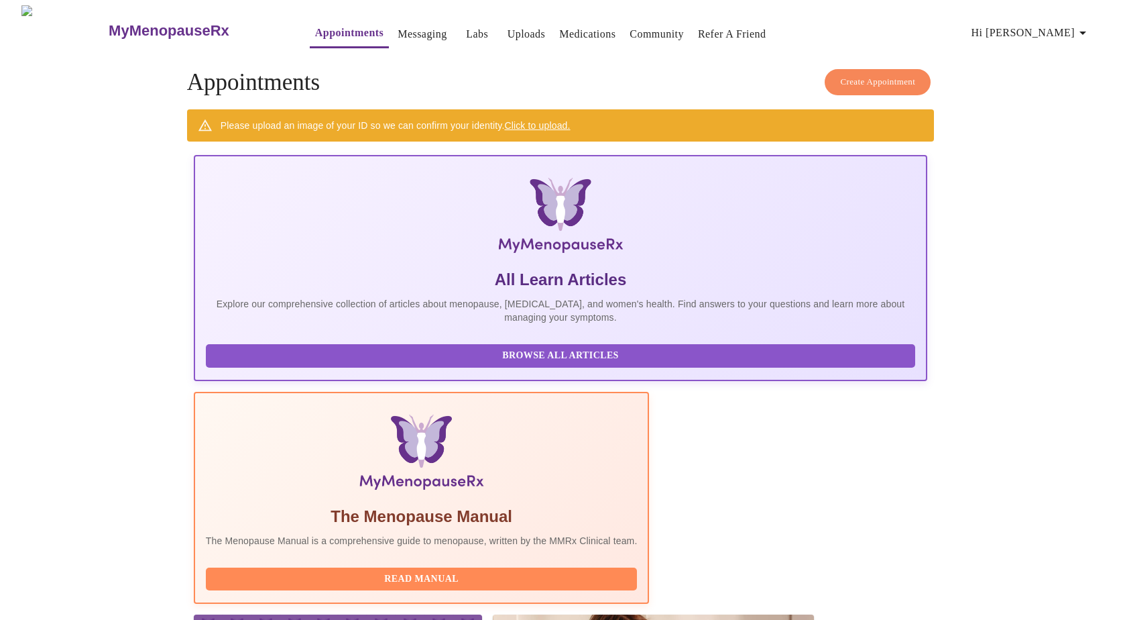
click at [856, 74] on span "Create Appointment" at bounding box center [877, 81] width 75 height 15
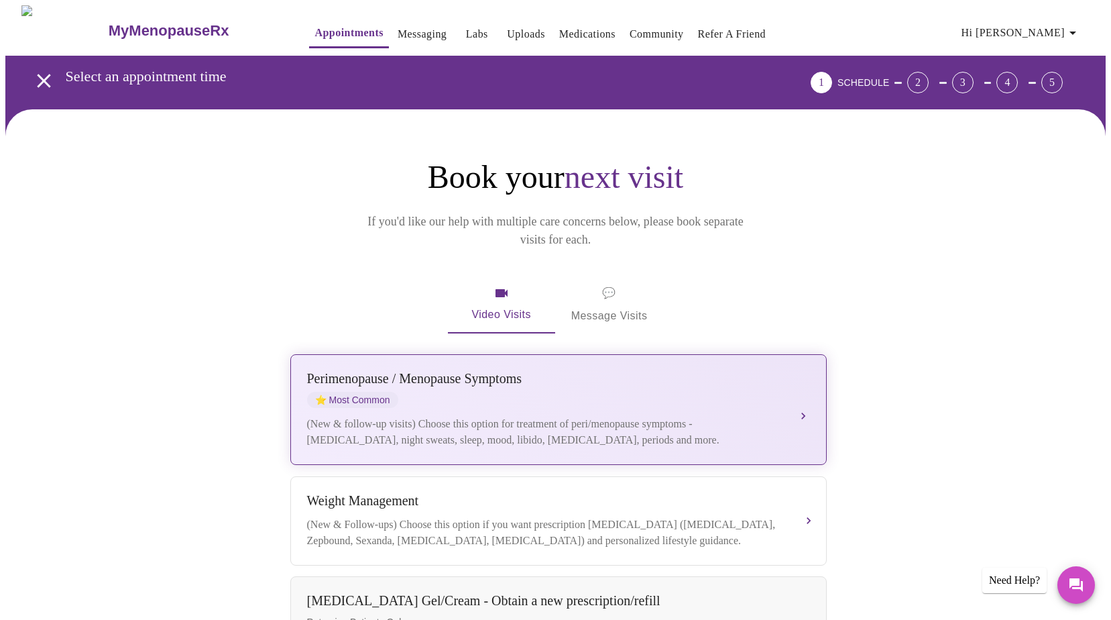
click at [504, 435] on button "Perimenopause / Menopause Symptoms ⭐ Most Common (New & follow-up visits) Choos…" at bounding box center [558, 409] width 536 height 111
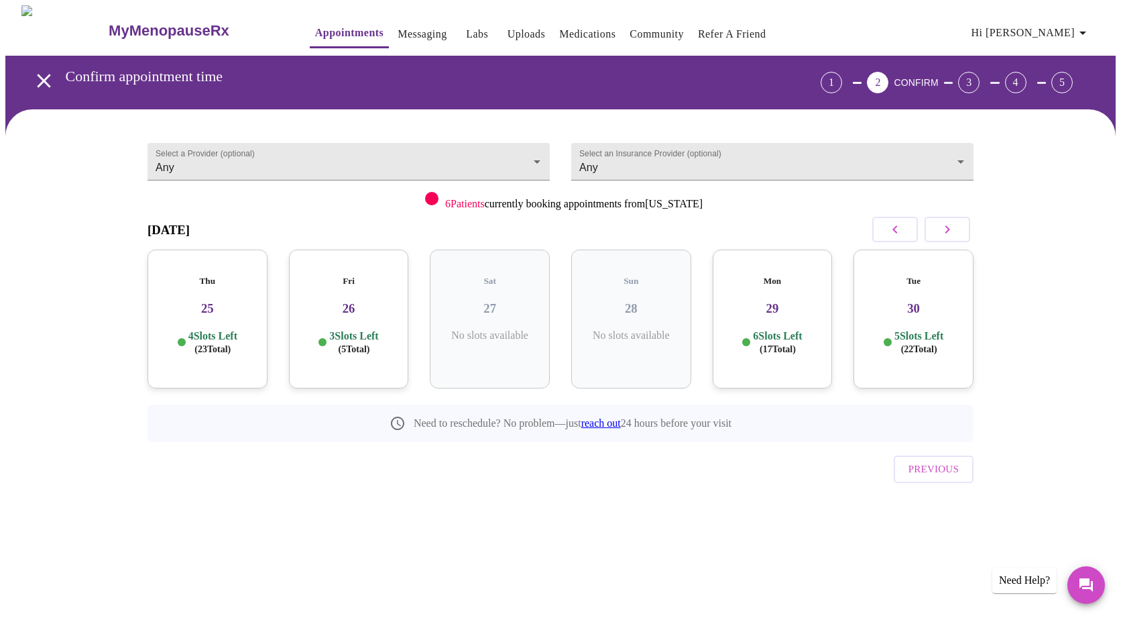
click at [357, 301] on h3 "26" at bounding box center [349, 308] width 99 height 15
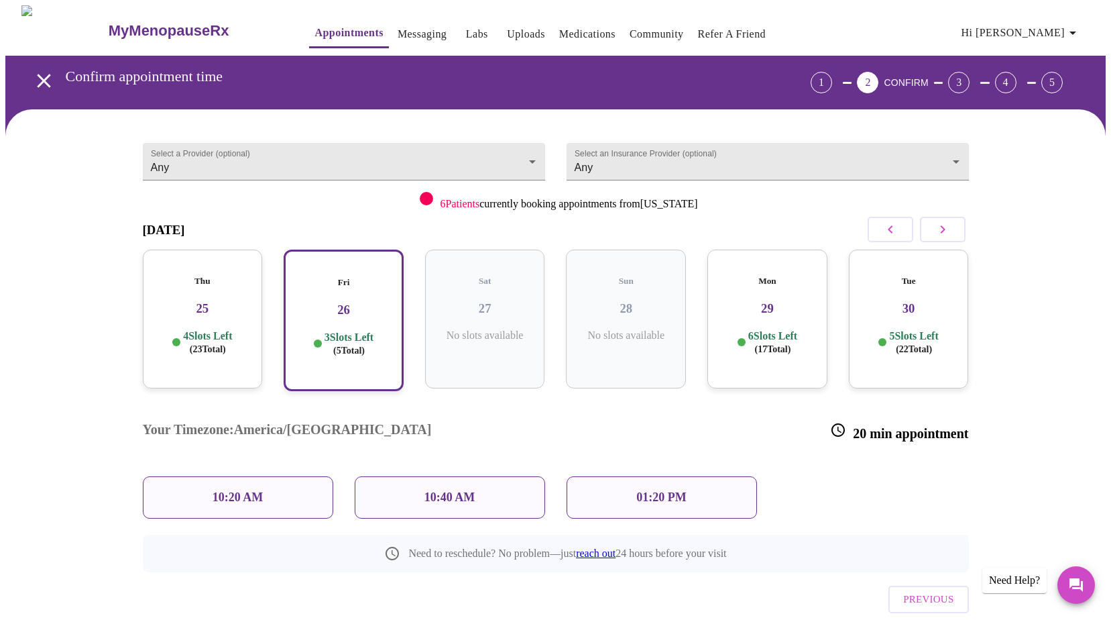
click at [211, 344] on span "( 23 Total)" at bounding box center [208, 349] width 36 height 10
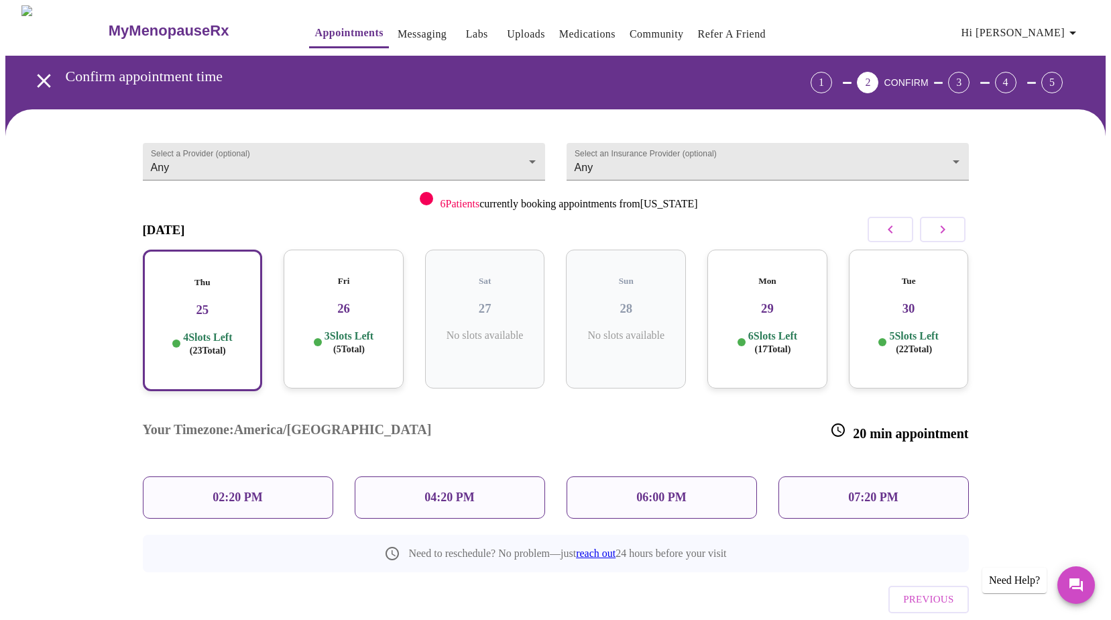
click at [648, 490] on p "06:00 PM" at bounding box center [661, 497] width 50 height 14
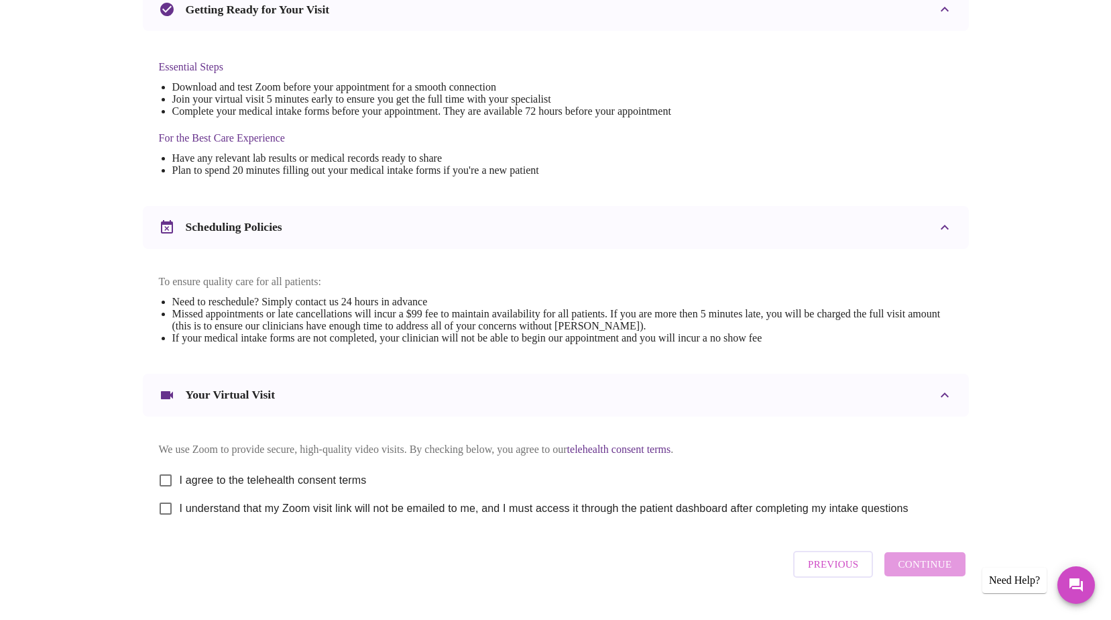
scroll to position [286, 0]
